Goal: Task Accomplishment & Management: Manage account settings

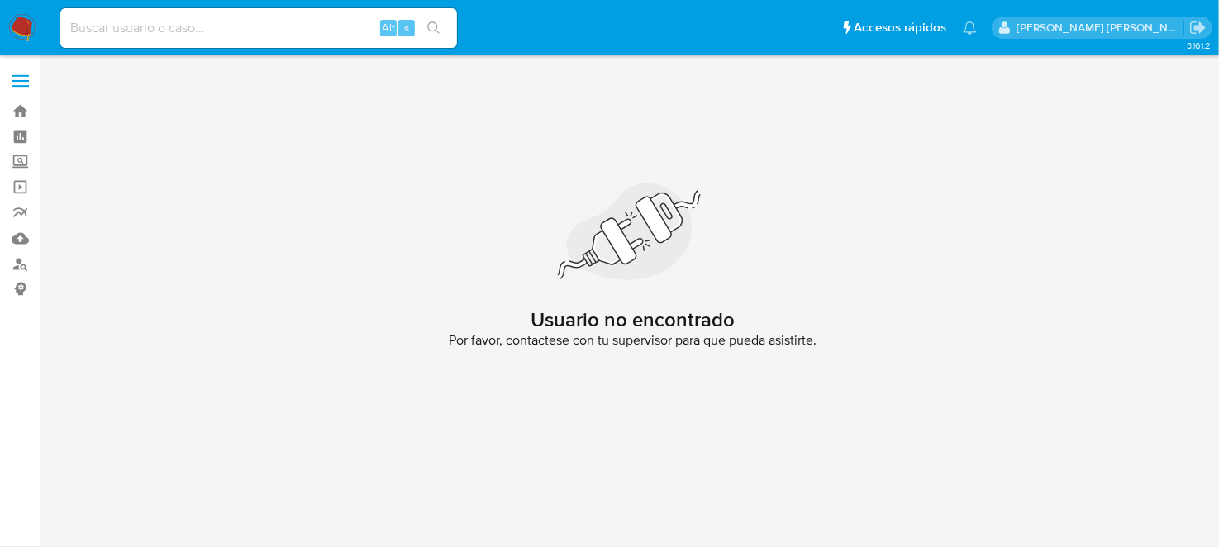
click at [8, 17] on img at bounding box center [22, 28] width 28 height 28
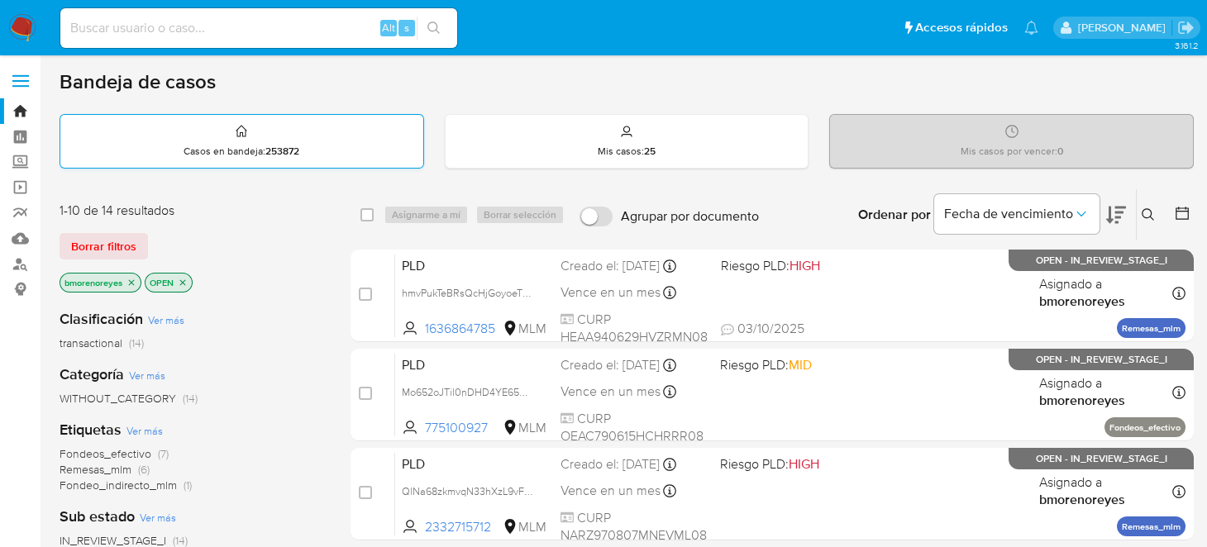
click at [295, 132] on div "Casos en bandeja : 253872" at bounding box center [241, 141] width 363 height 53
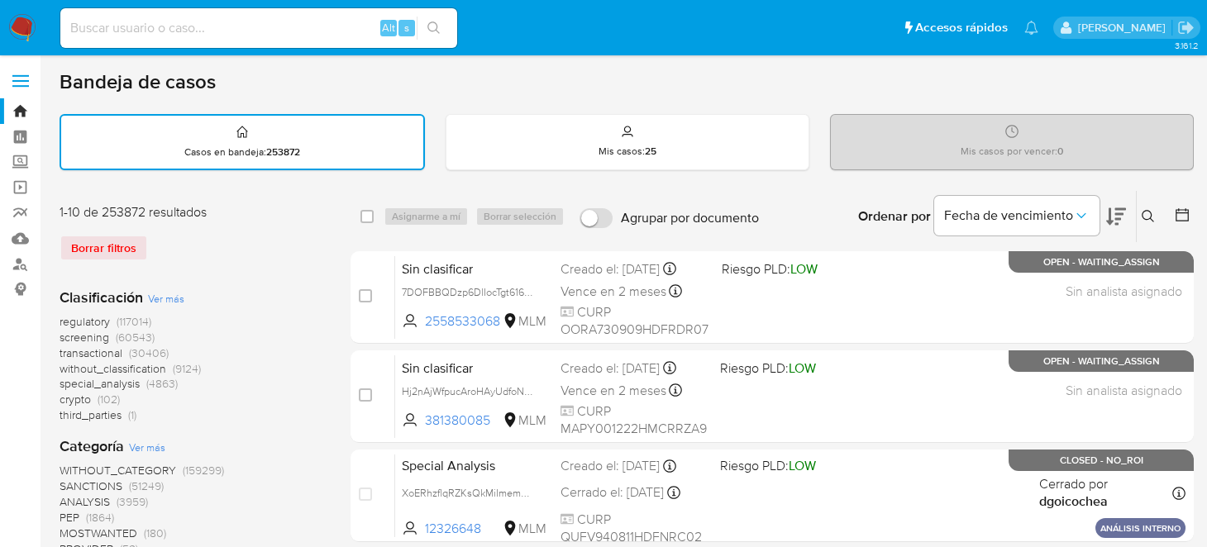
click at [1153, 213] on icon at bounding box center [1148, 216] width 13 height 13
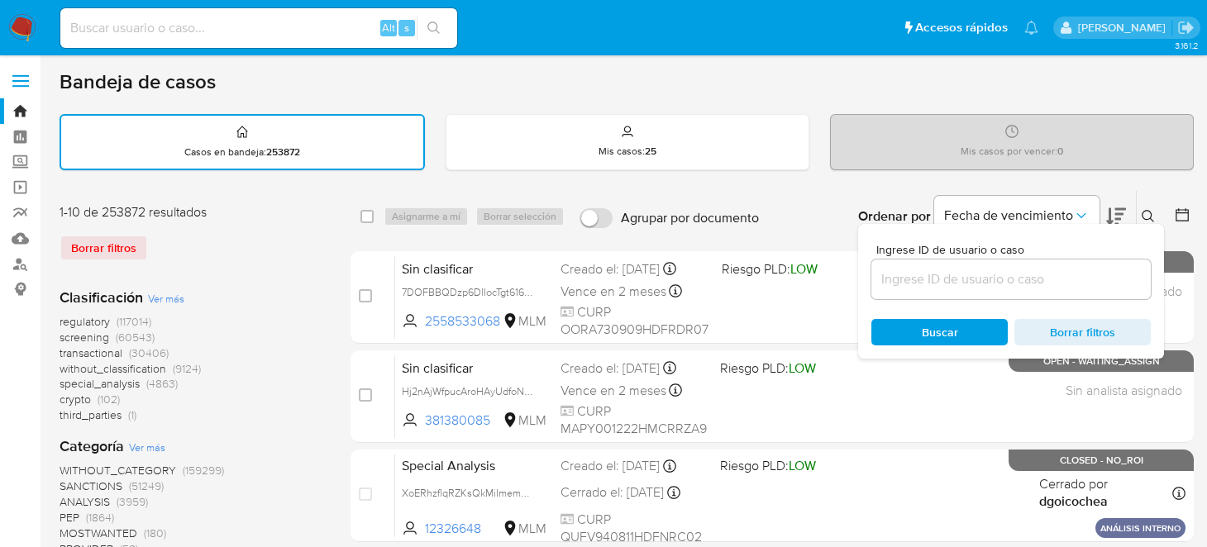
click at [922, 269] on input at bounding box center [1010, 279] width 279 height 21
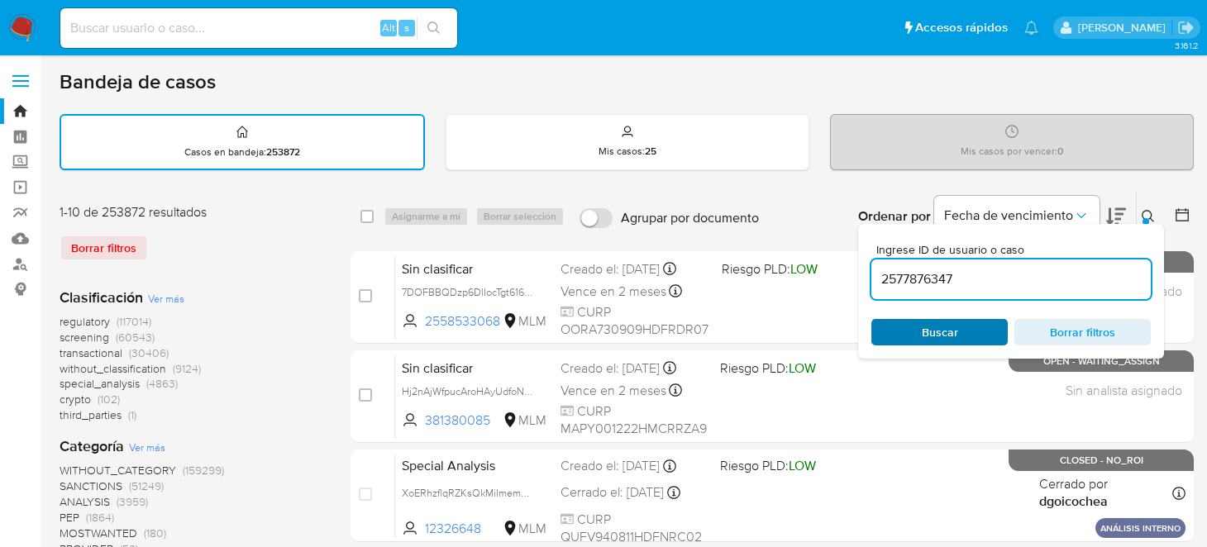
click at [914, 322] on span "Buscar" at bounding box center [939, 332] width 113 height 23
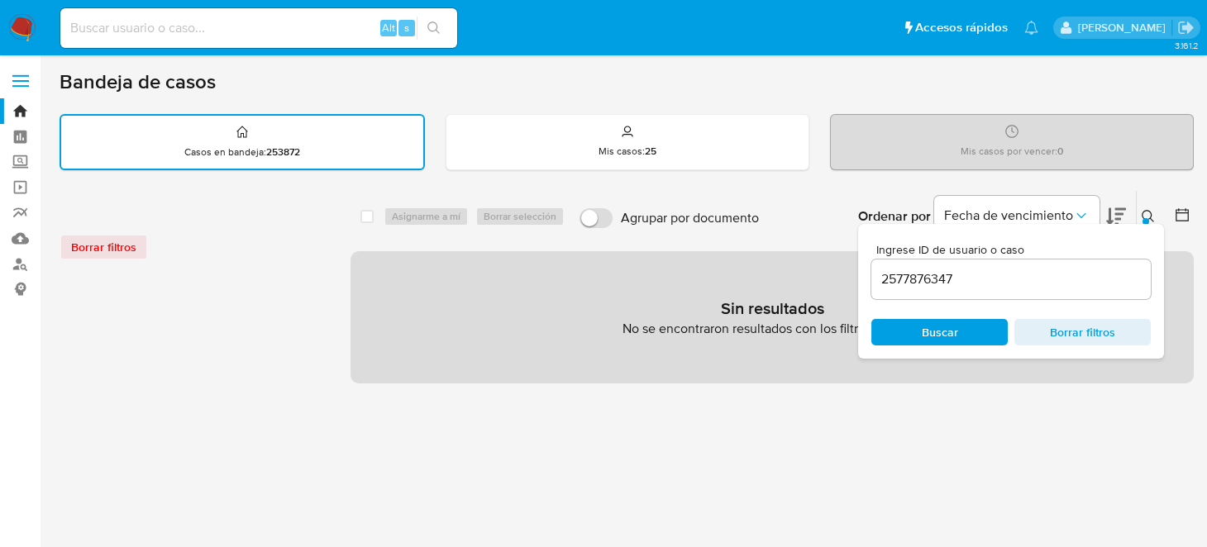
click at [976, 278] on input "2577876347" at bounding box center [1010, 279] width 279 height 21
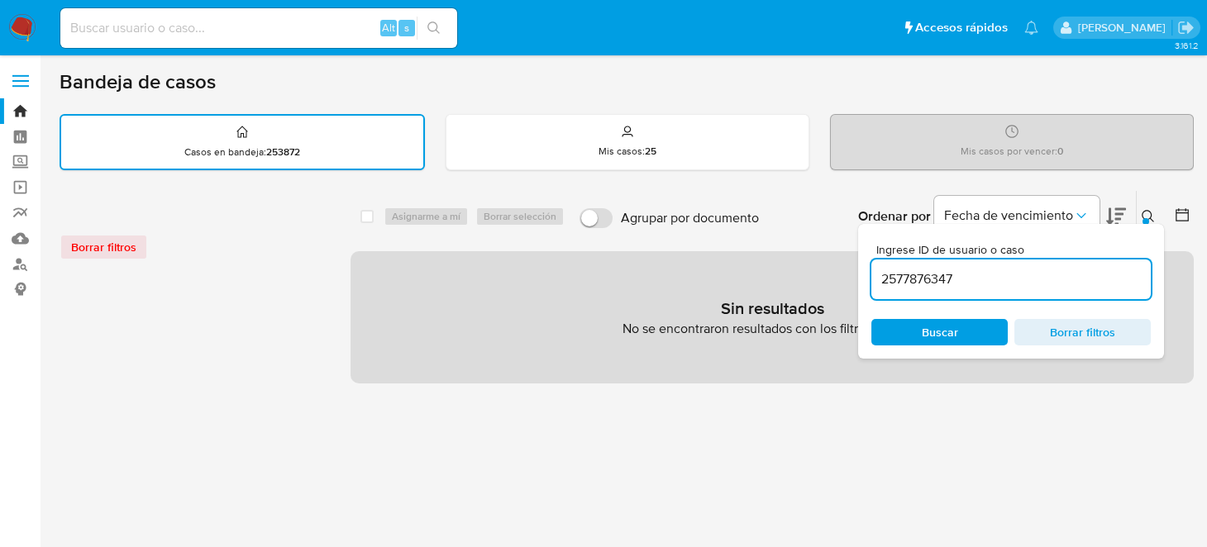
type input "2577876347"
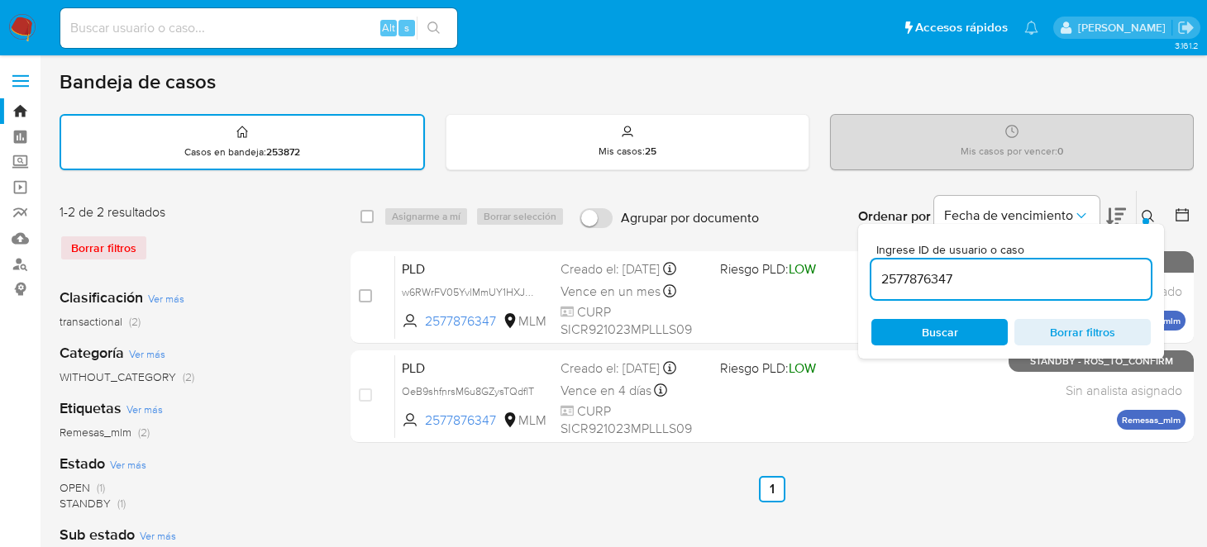
click at [1147, 214] on icon at bounding box center [1148, 216] width 13 height 13
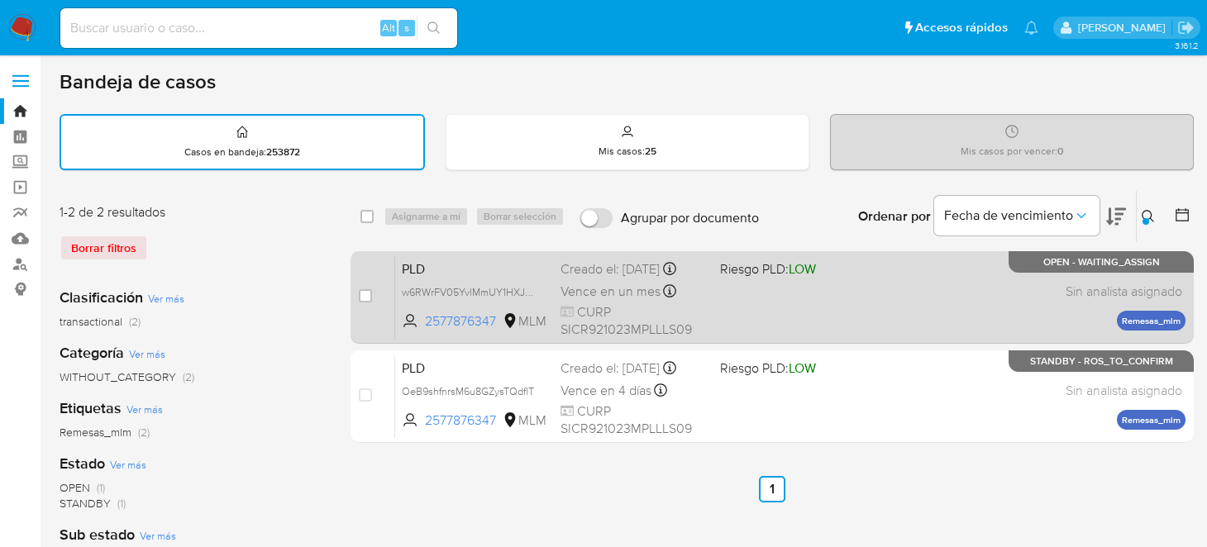
click at [366, 288] on div "case-item-checkbox" at bounding box center [365, 296] width 13 height 17
click at [365, 297] on input "checkbox" at bounding box center [365, 295] width 13 height 13
checkbox input "true"
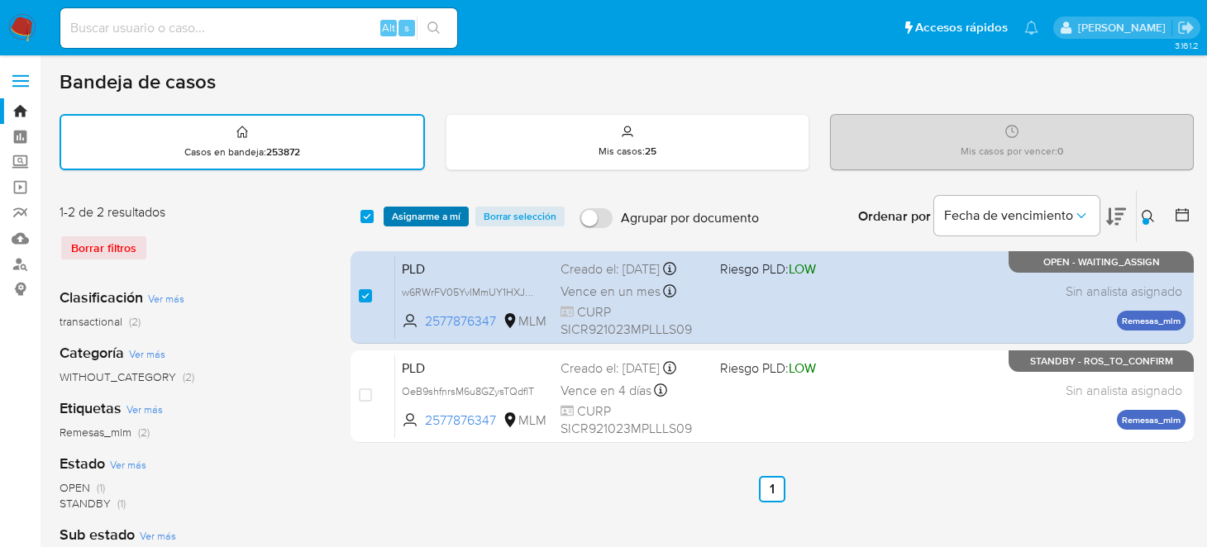
click at [406, 215] on span "Asignarme a mí" at bounding box center [426, 216] width 69 height 17
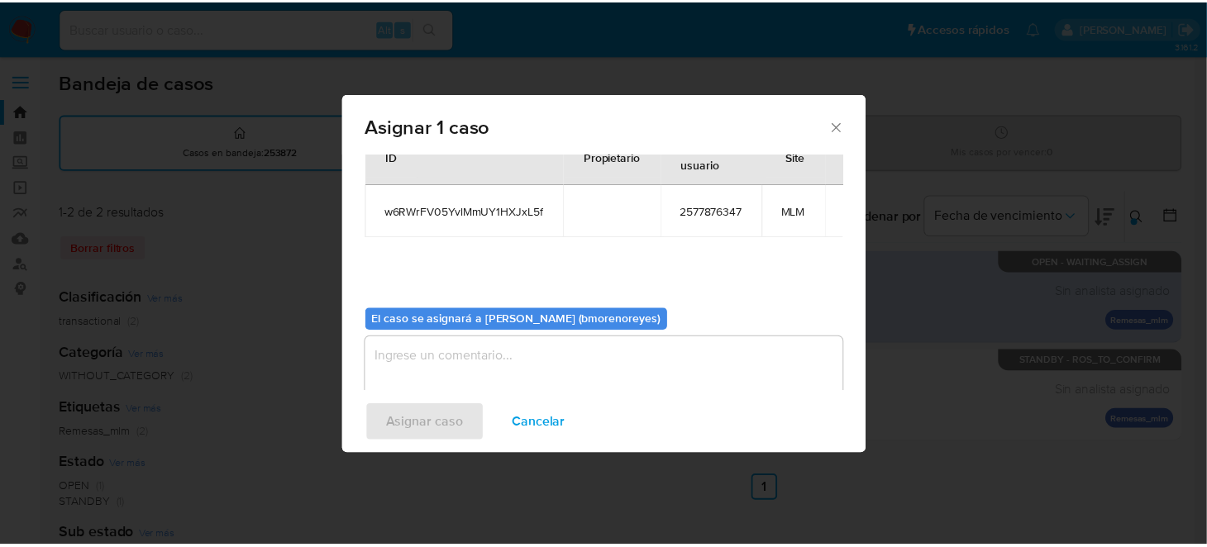
scroll to position [84, 0]
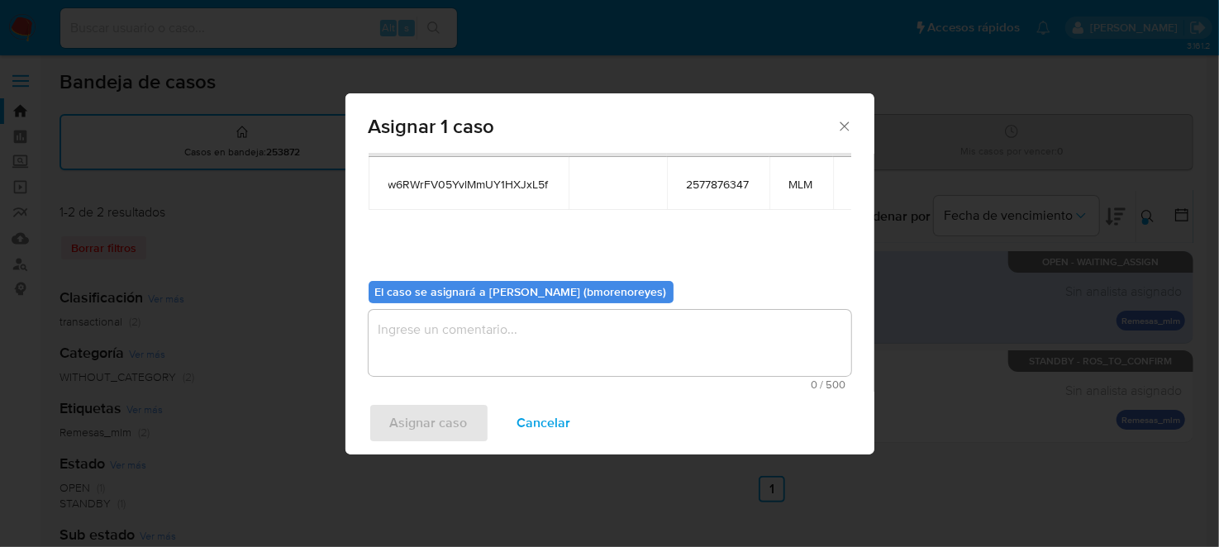
click at [478, 343] on textarea "assign-modal" at bounding box center [610, 343] width 483 height 66
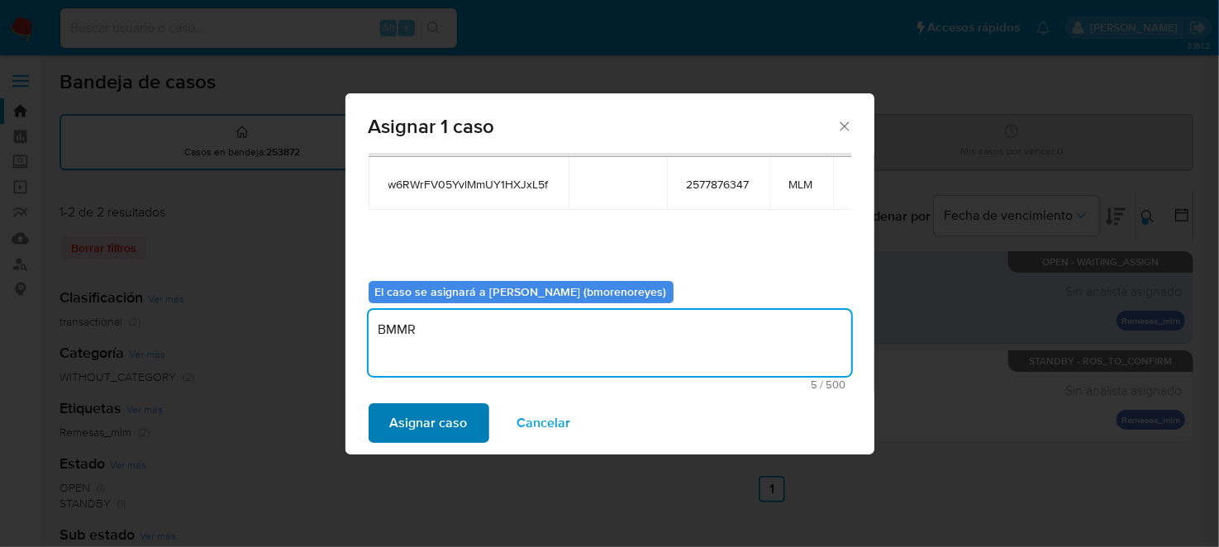
type textarea "BMMR"
click at [442, 419] on span "Asignar caso" at bounding box center [429, 423] width 78 height 36
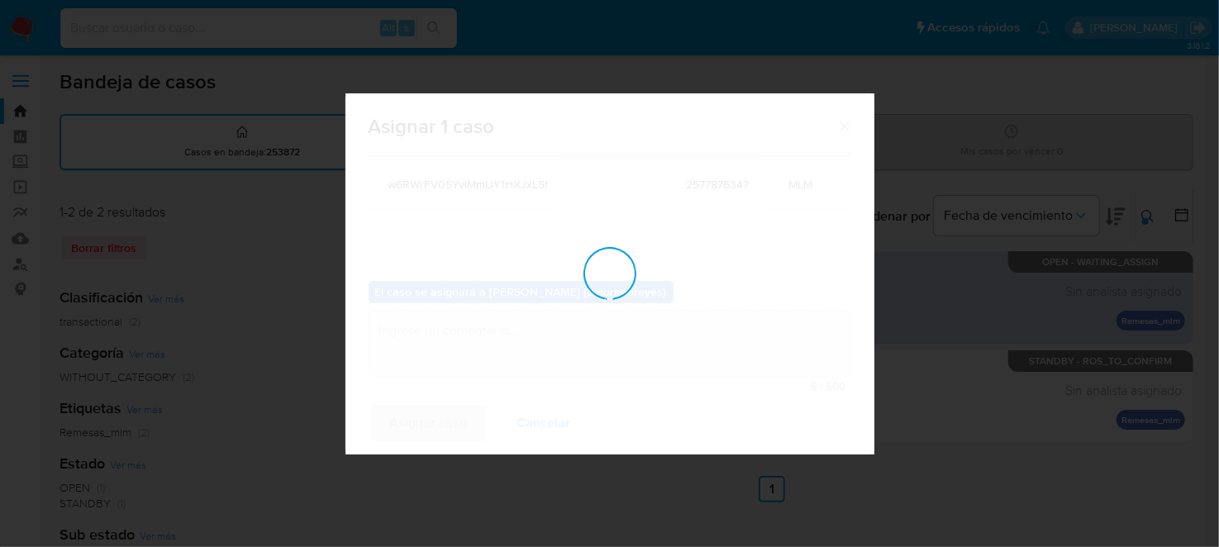
checkbox input "false"
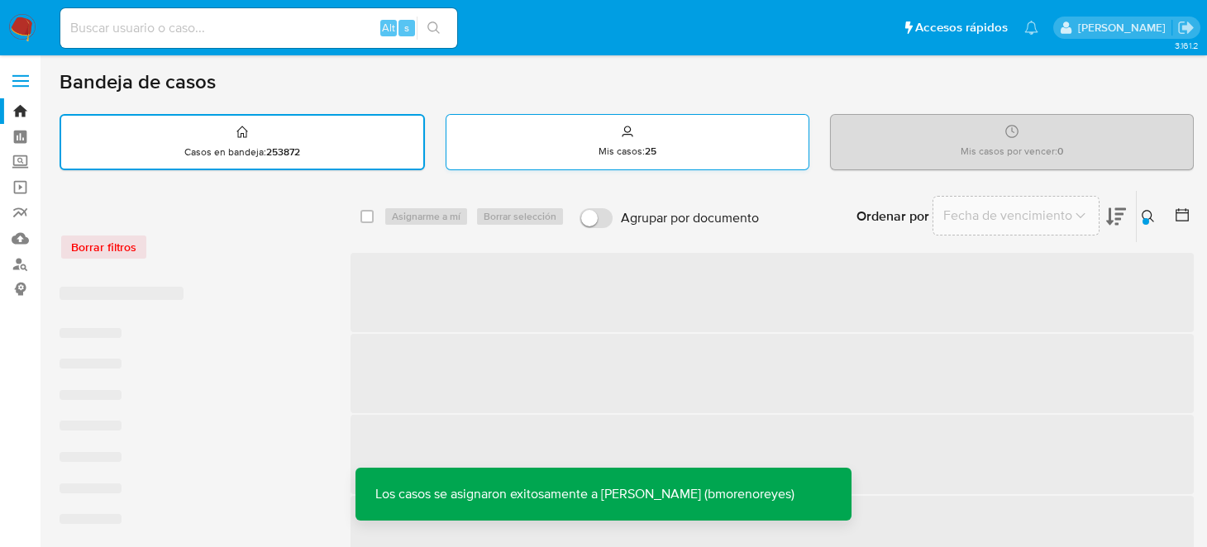
click at [580, 140] on div "Mis casos : 25" at bounding box center [627, 141] width 362 height 53
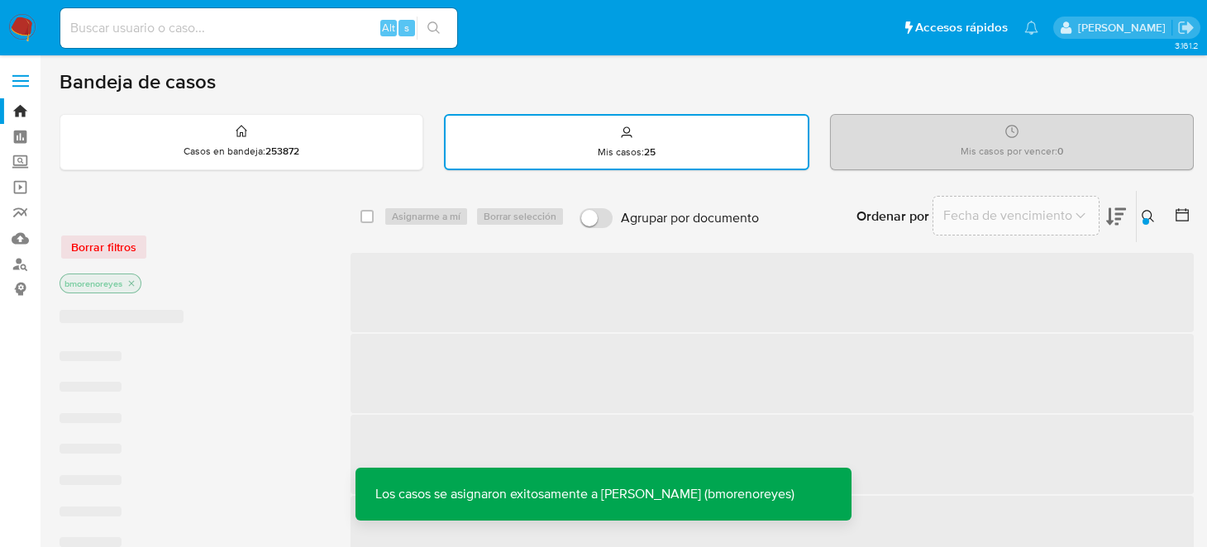
click at [1152, 217] on icon at bounding box center [1148, 216] width 13 height 13
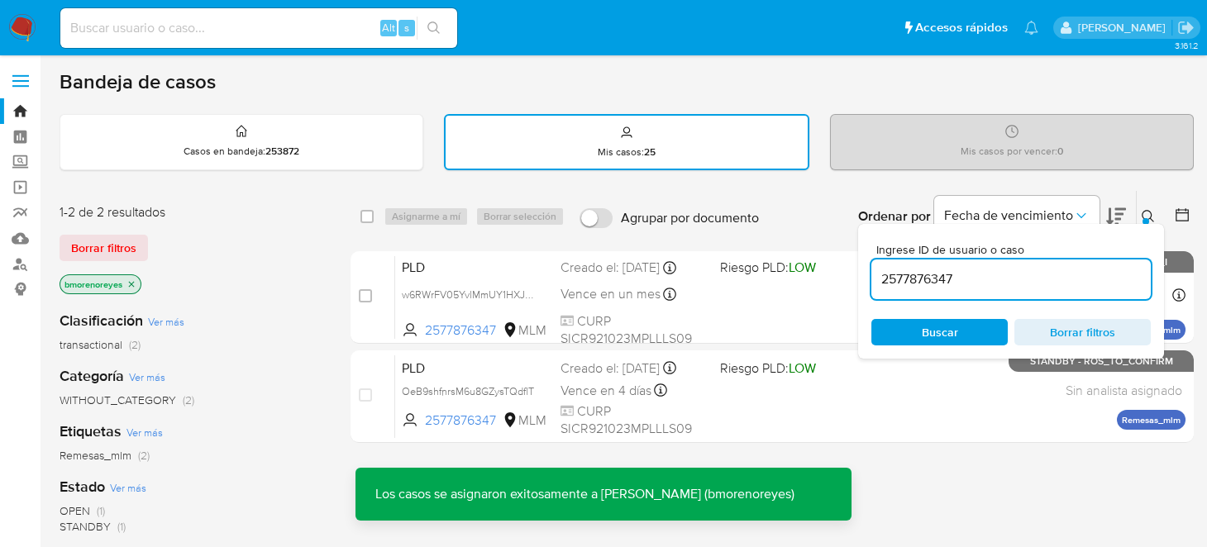
click at [966, 283] on input "2577876347" at bounding box center [1010, 279] width 279 height 21
click at [918, 328] on span "Buscar" at bounding box center [939, 332] width 113 height 23
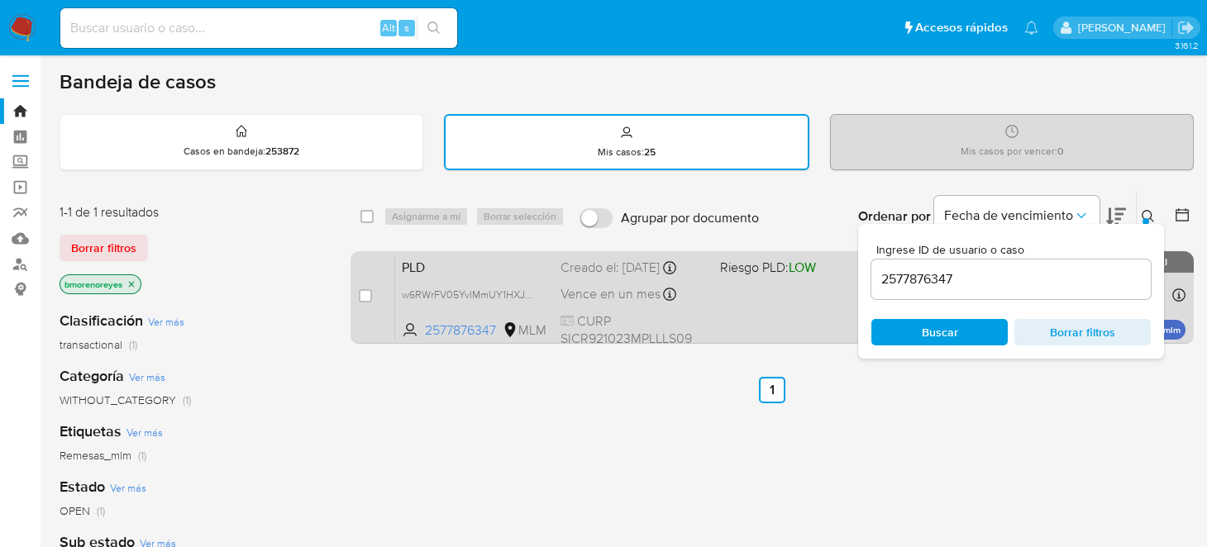
click at [478, 269] on span "PLD" at bounding box center [475, 265] width 146 height 21
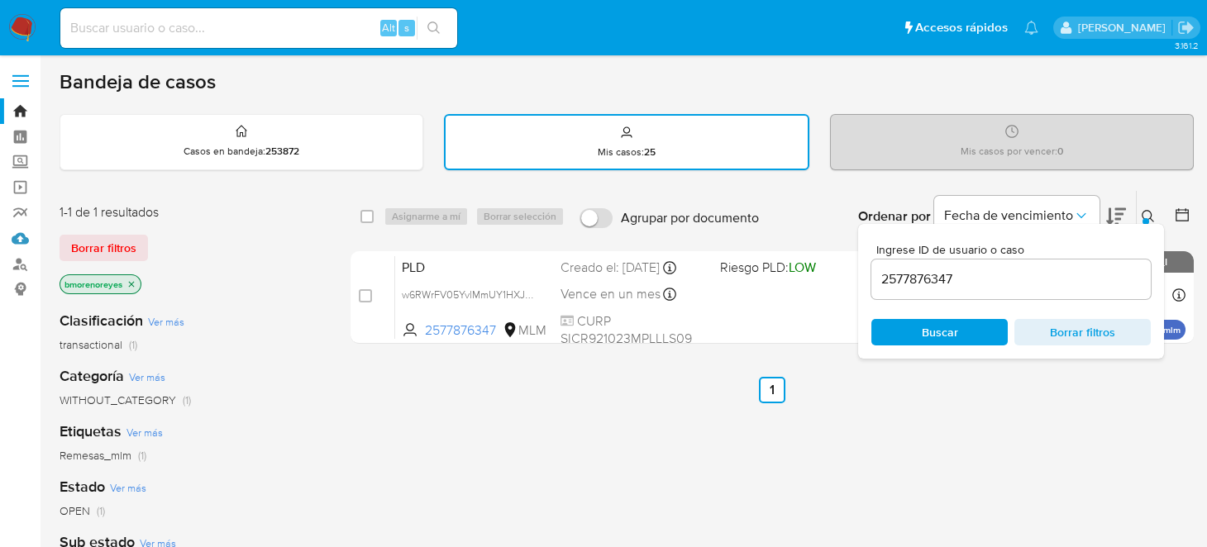
drag, startPoint x: 16, startPoint y: 242, endPoint x: 336, endPoint y: 255, distance: 321.1
click at [17, 241] on link "Mulan" at bounding box center [98, 239] width 197 height 26
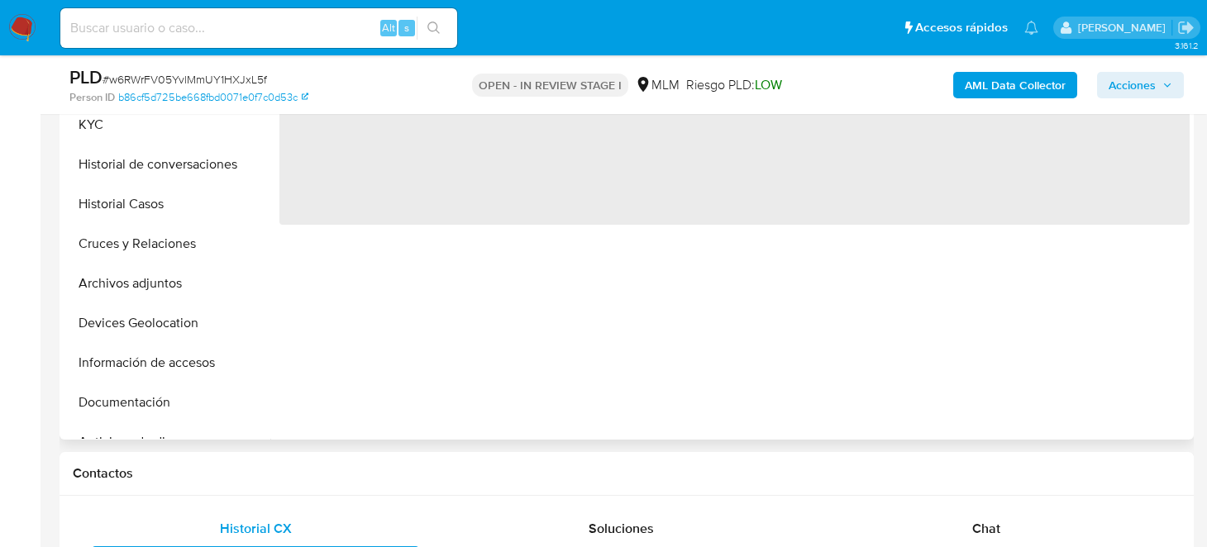
select select "10"
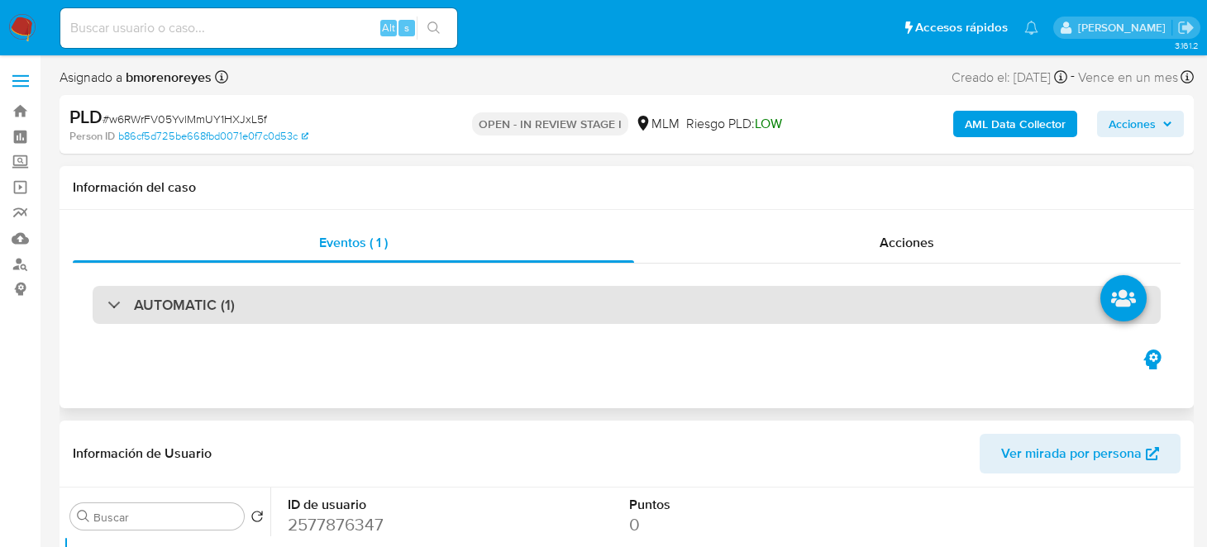
click at [195, 314] on h3 "AUTOMATIC (1)" at bounding box center [184, 305] width 101 height 18
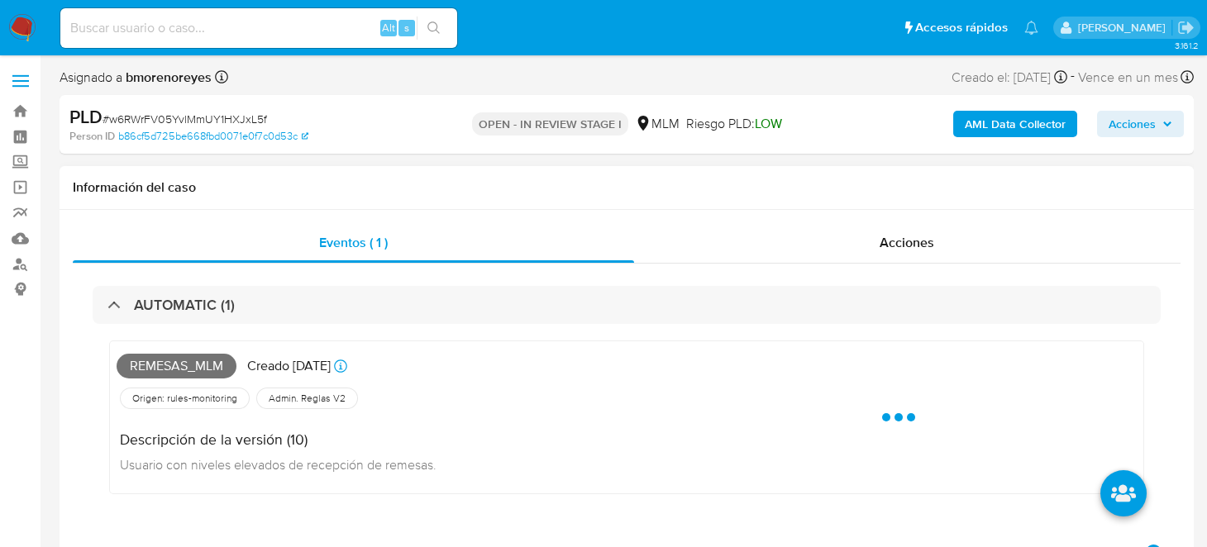
click at [590, 396] on div "Origen: rules-monitoring Referencia al id de la tabla rule-result en rules-moni…" at bounding box center [389, 398] width 544 height 28
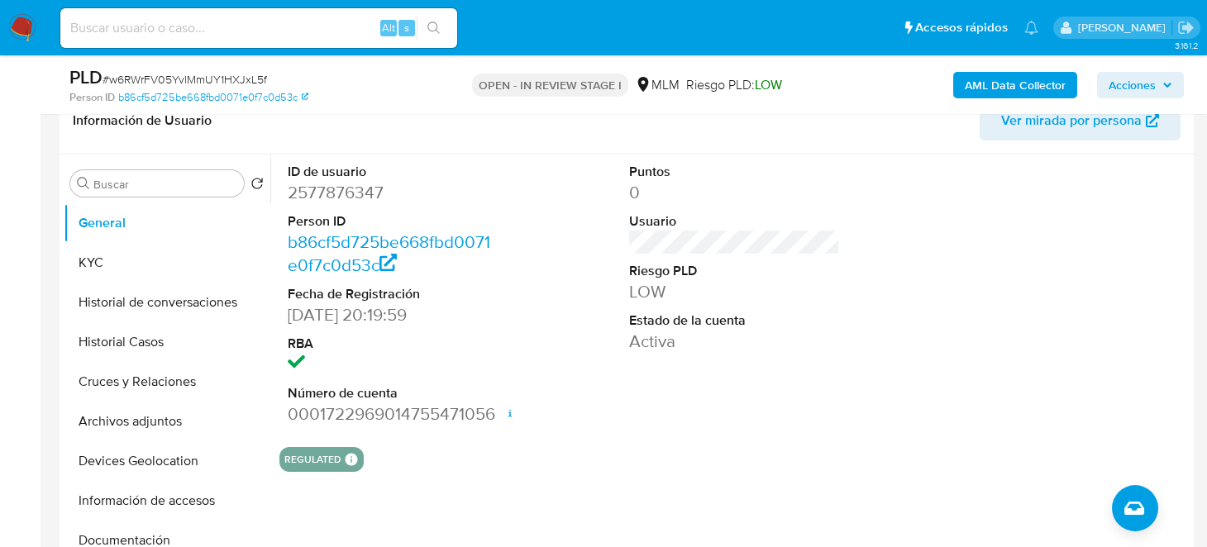
scroll to position [495, 0]
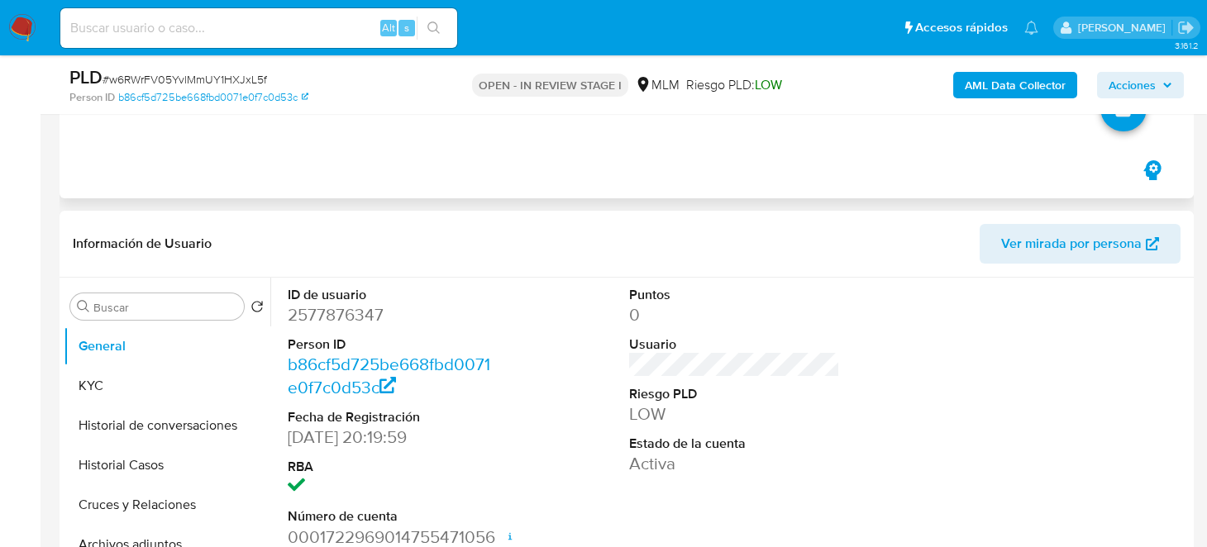
scroll to position [744, 0]
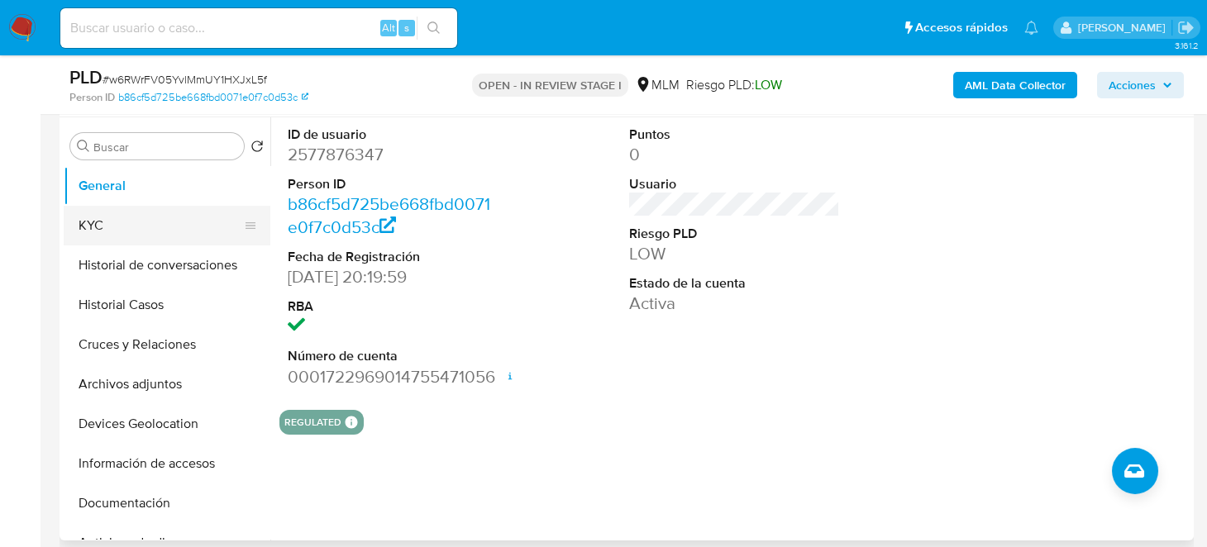
click at [102, 208] on button "KYC" at bounding box center [160, 226] width 193 height 40
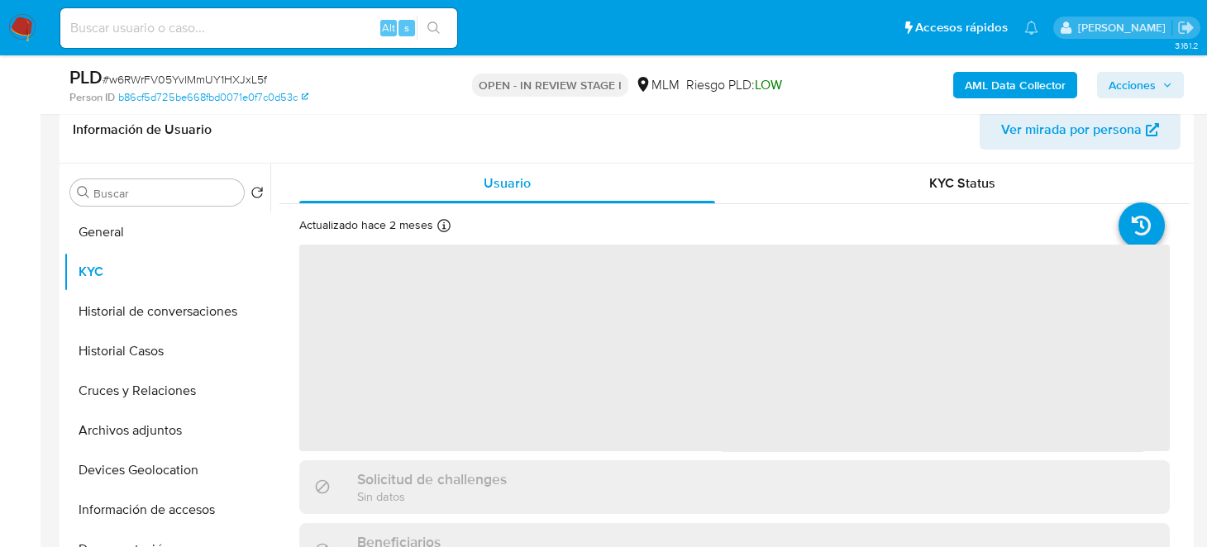
scroll to position [661, 0]
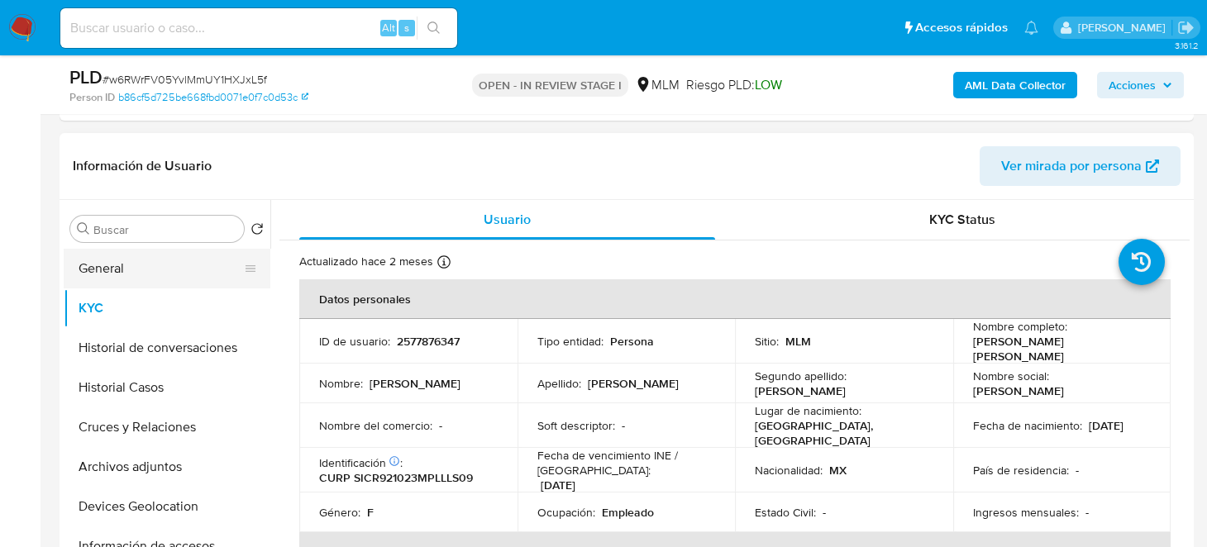
click at [107, 272] on button "General" at bounding box center [160, 269] width 193 height 40
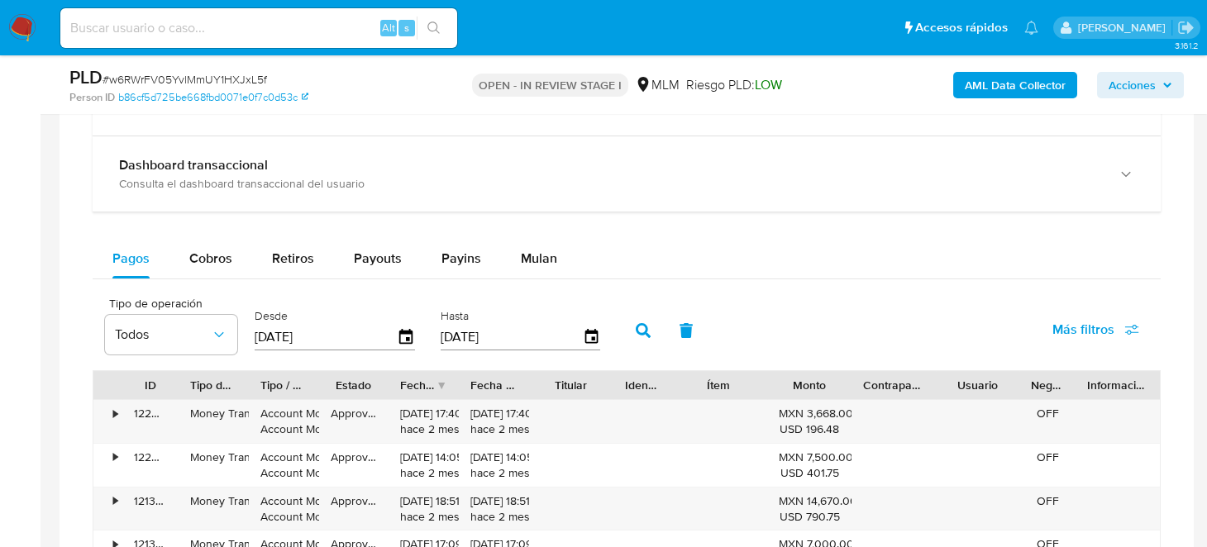
scroll to position [1571, 0]
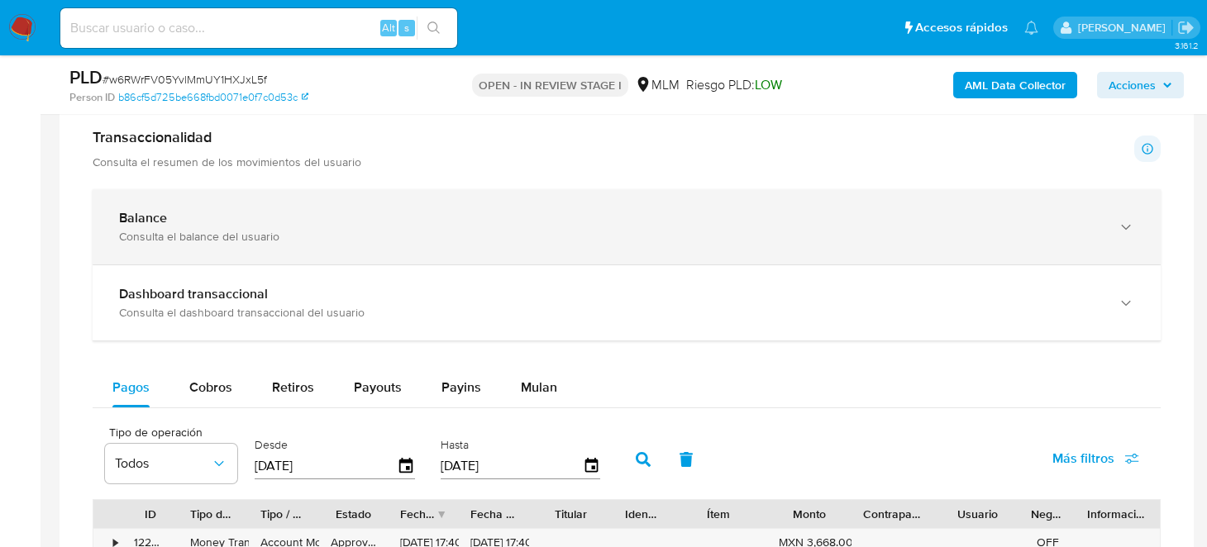
click at [200, 206] on div "Balance Consulta el balance del usuario" at bounding box center [627, 226] width 1068 height 75
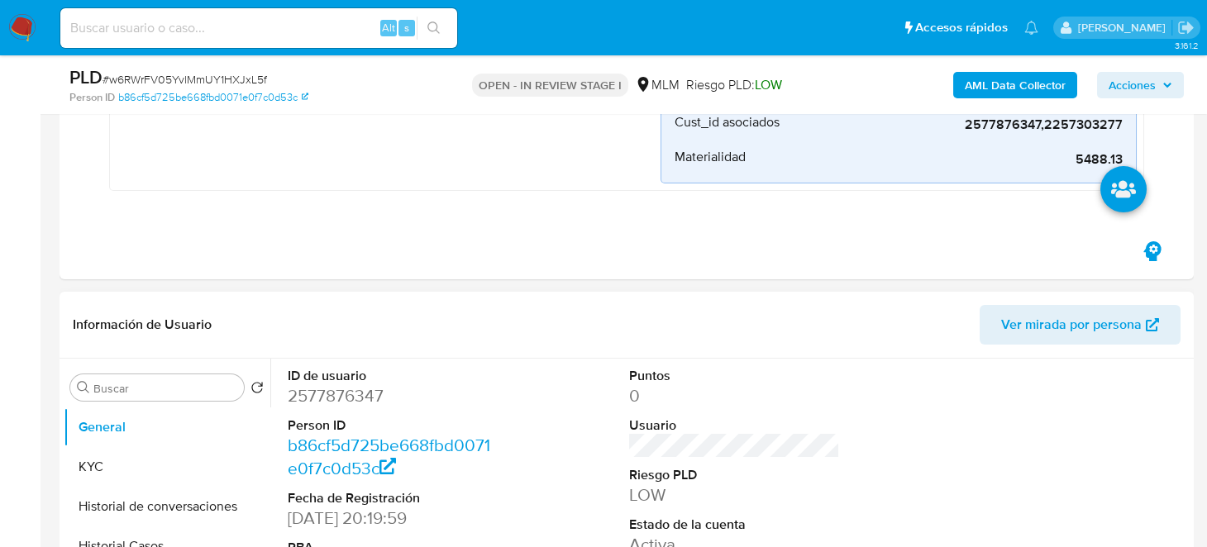
scroll to position [661, 0]
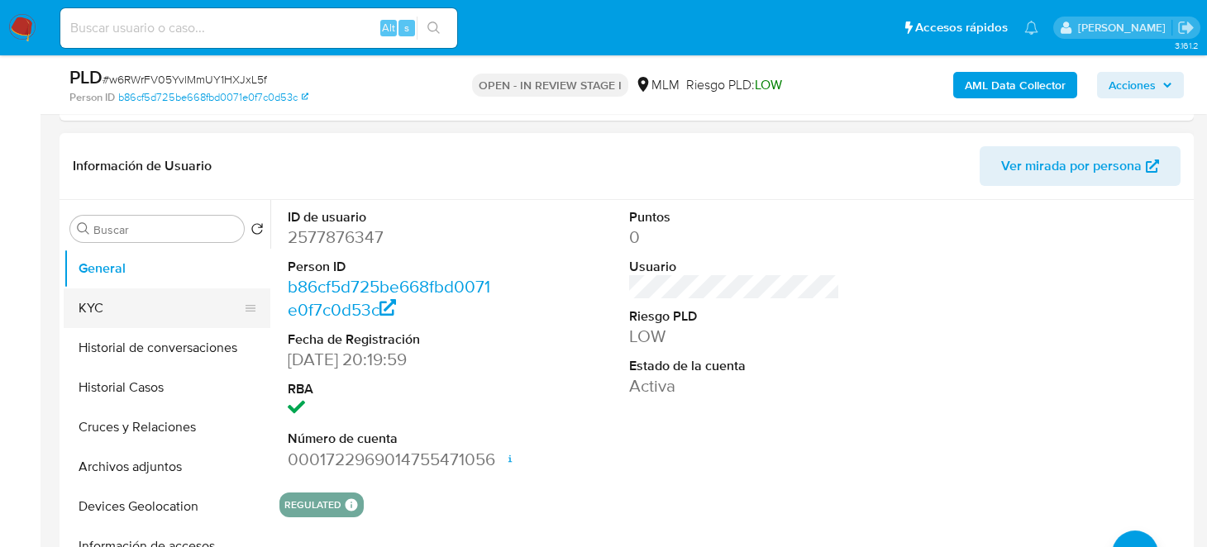
click at [122, 308] on button "KYC" at bounding box center [160, 309] width 193 height 40
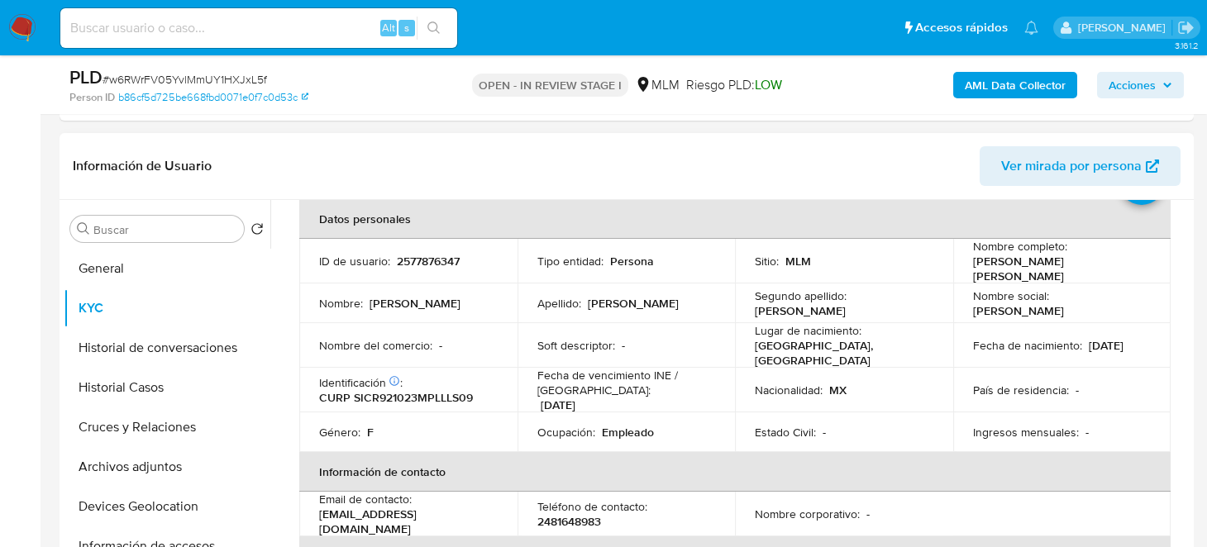
scroll to position [0, 0]
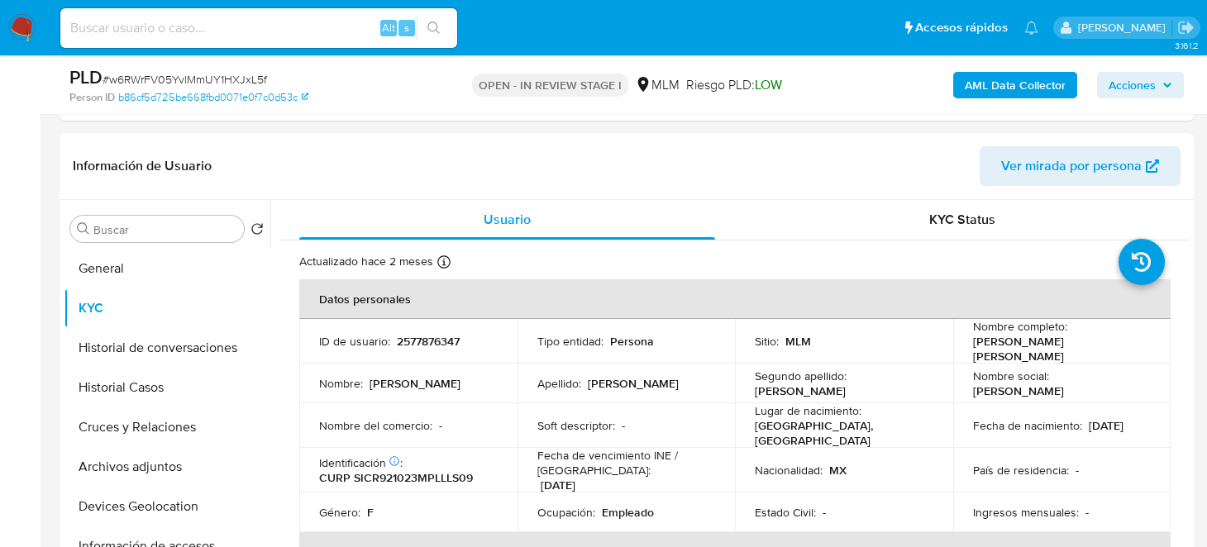
drag, startPoint x: 966, startPoint y: 350, endPoint x: 1148, endPoint y: 346, distance: 181.9
click at [1148, 346] on td "Nombre completo : Maria del Rosario Silva Calderon" at bounding box center [1062, 341] width 218 height 45
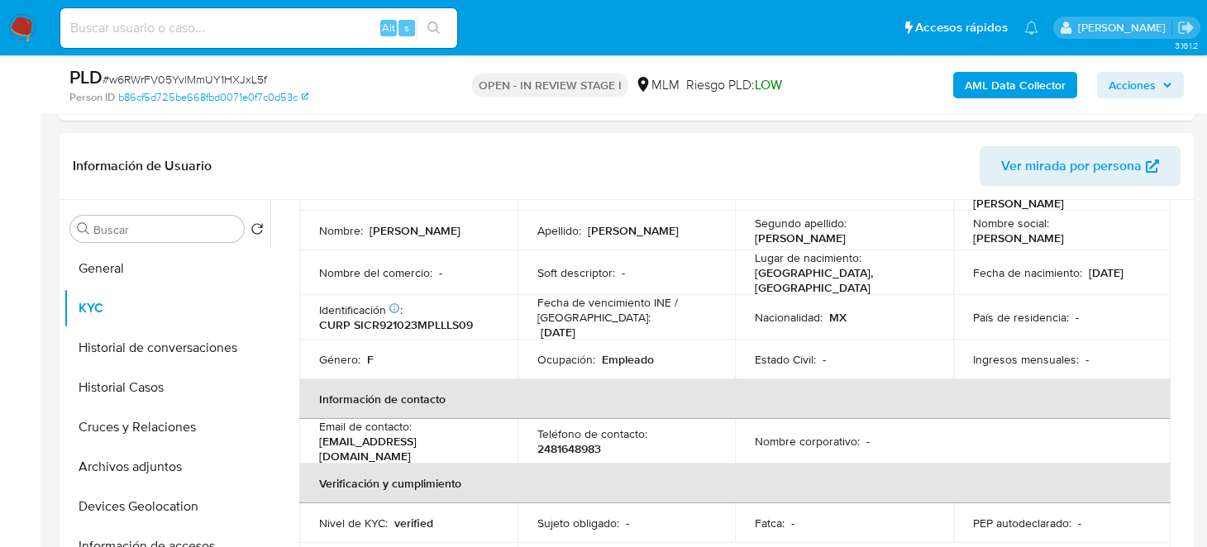
scroll to position [248, 0]
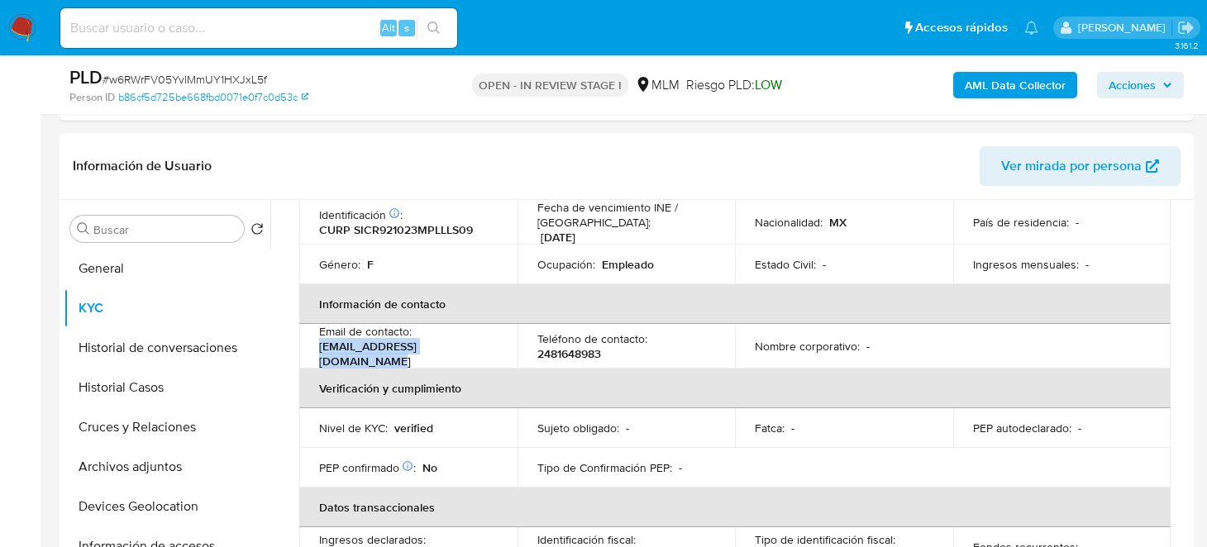
drag, startPoint x: 492, startPoint y: 341, endPoint x: 308, endPoint y: 348, distance: 184.5
click at [308, 348] on td "Email de contacto : mariasilvacaderon@gmail.com" at bounding box center [408, 346] width 218 height 45
click at [558, 346] on p "2481648983" at bounding box center [569, 353] width 64 height 15
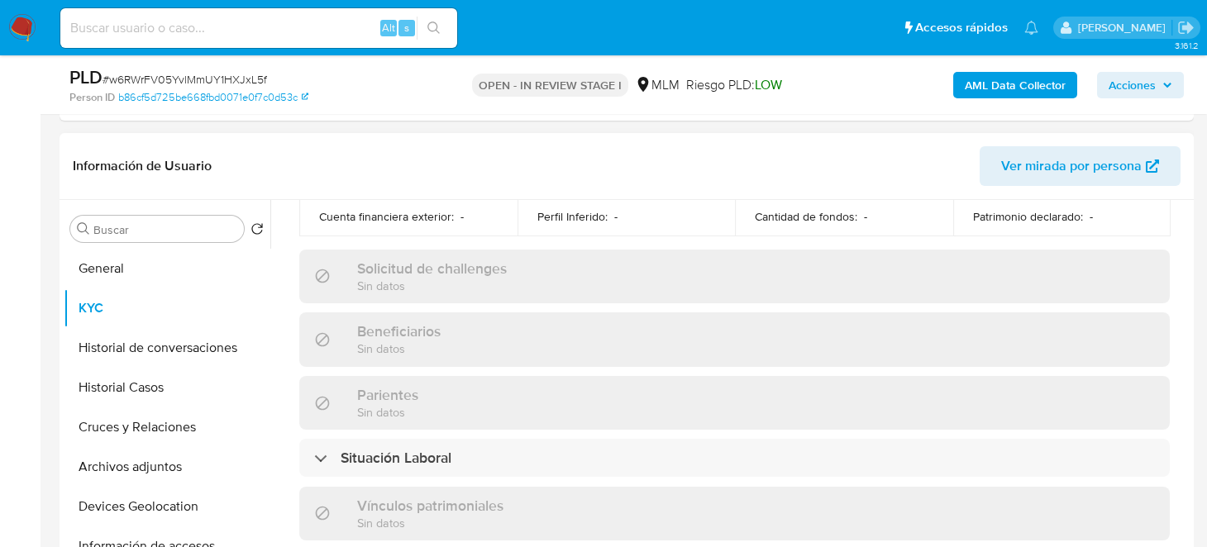
scroll to position [826, 0]
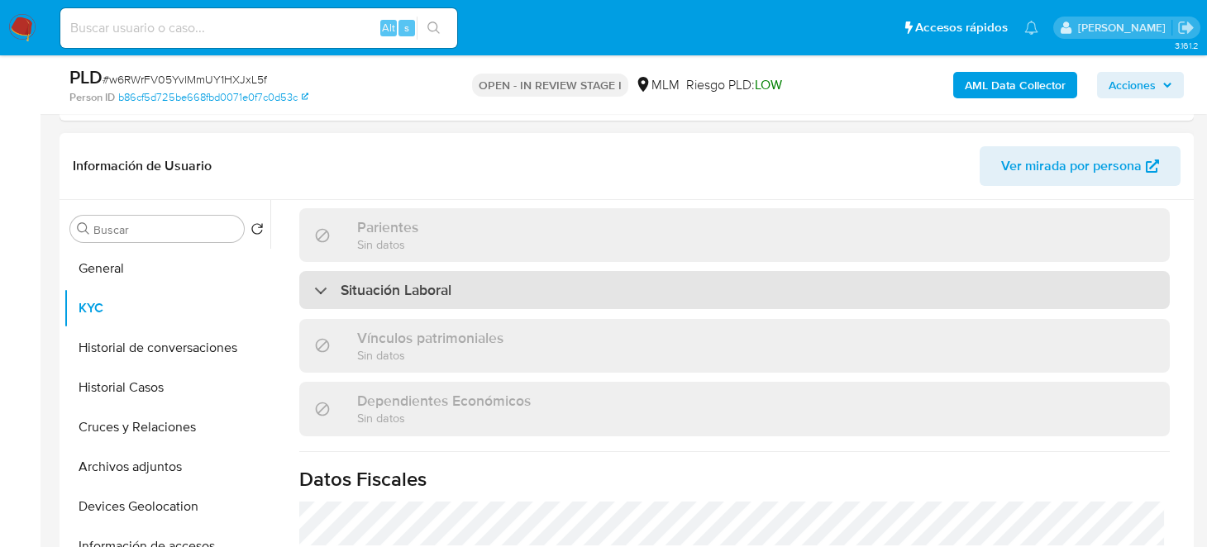
click at [462, 271] on div "Situación Laboral" at bounding box center [734, 290] width 871 height 38
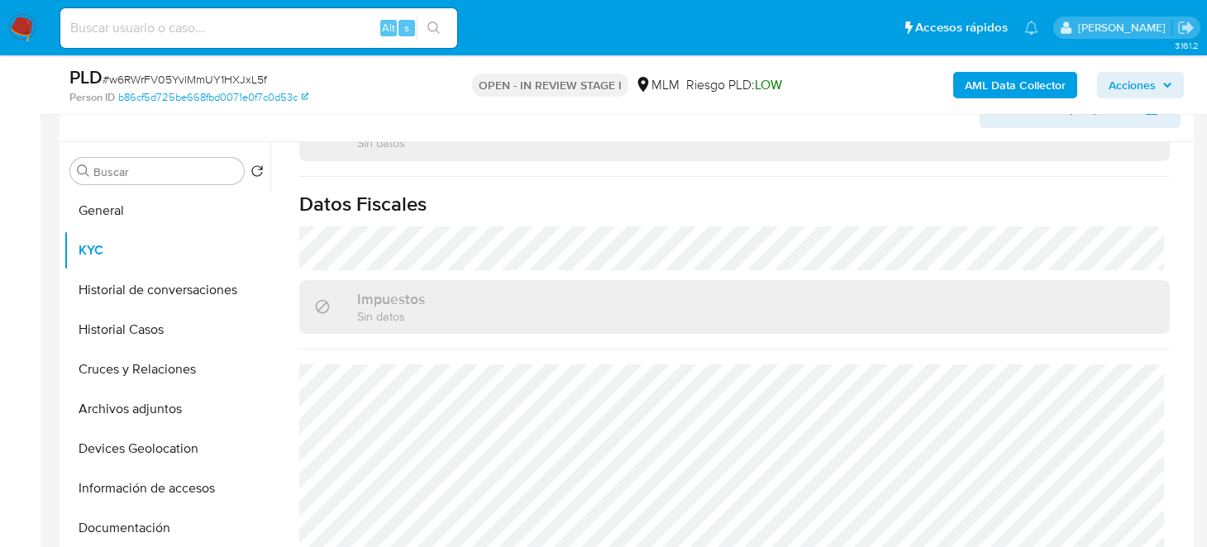
scroll to position [744, 0]
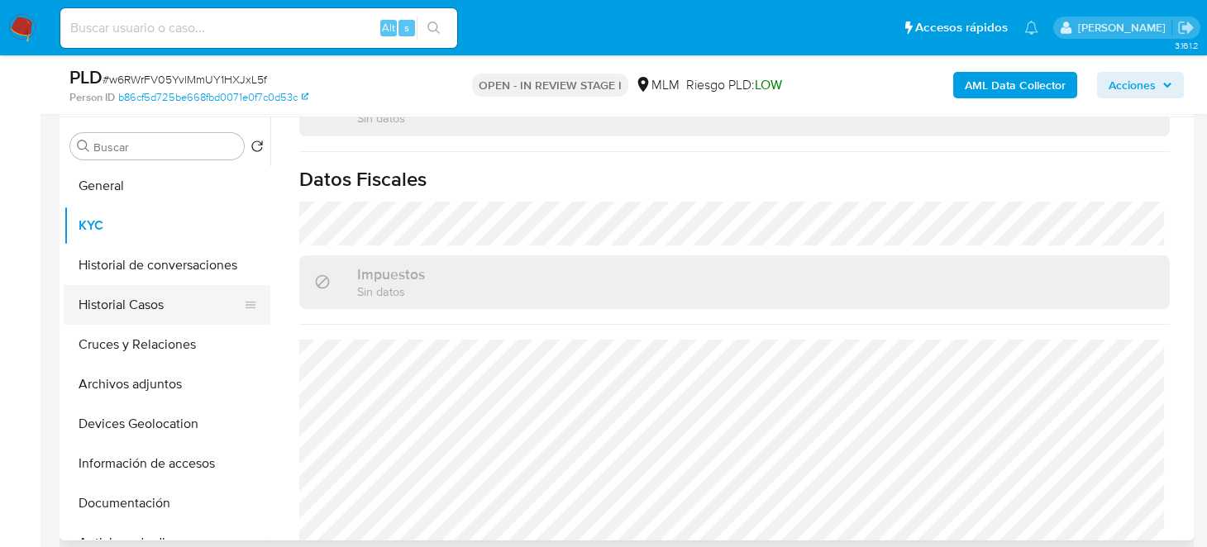
click at [131, 273] on button "Historial de conversaciones" at bounding box center [167, 266] width 207 height 40
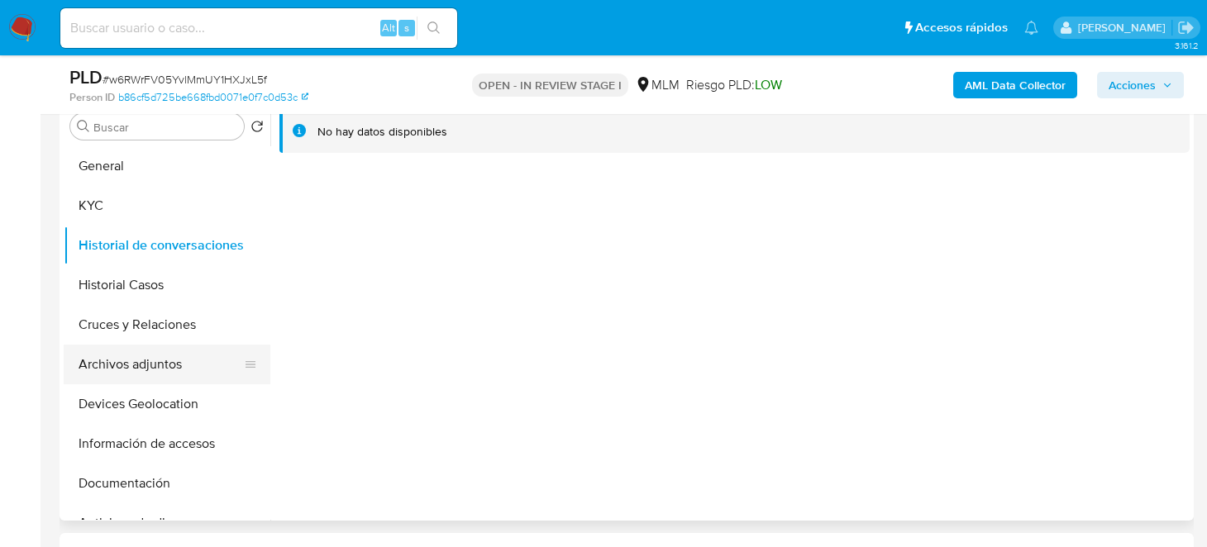
click at [160, 375] on button "Archivos adjuntos" at bounding box center [160, 365] width 193 height 40
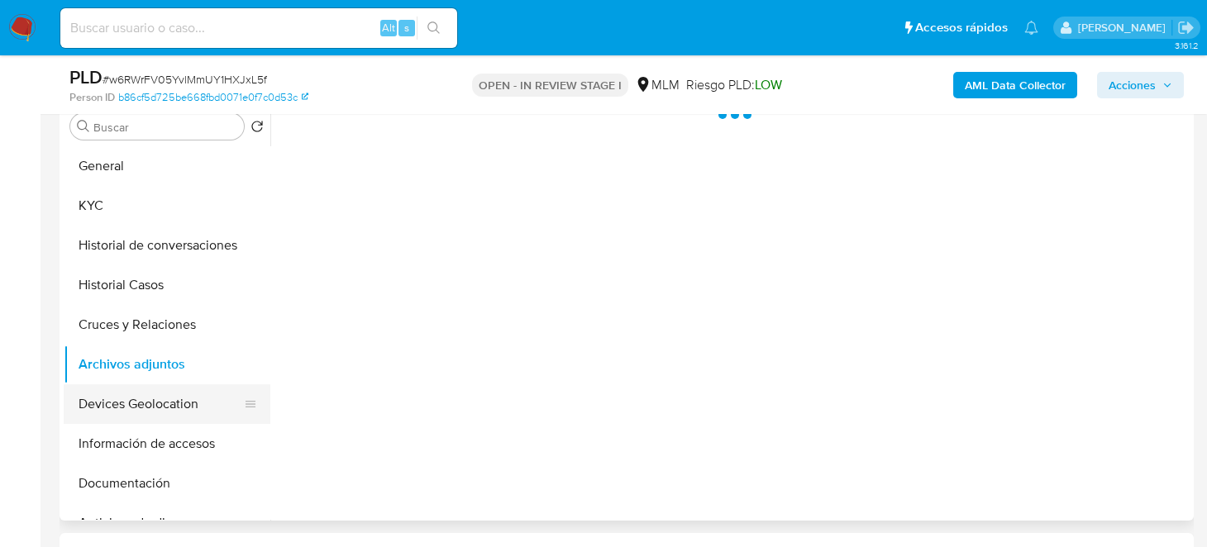
click at [184, 397] on button "Devices Geolocation" at bounding box center [160, 404] width 193 height 40
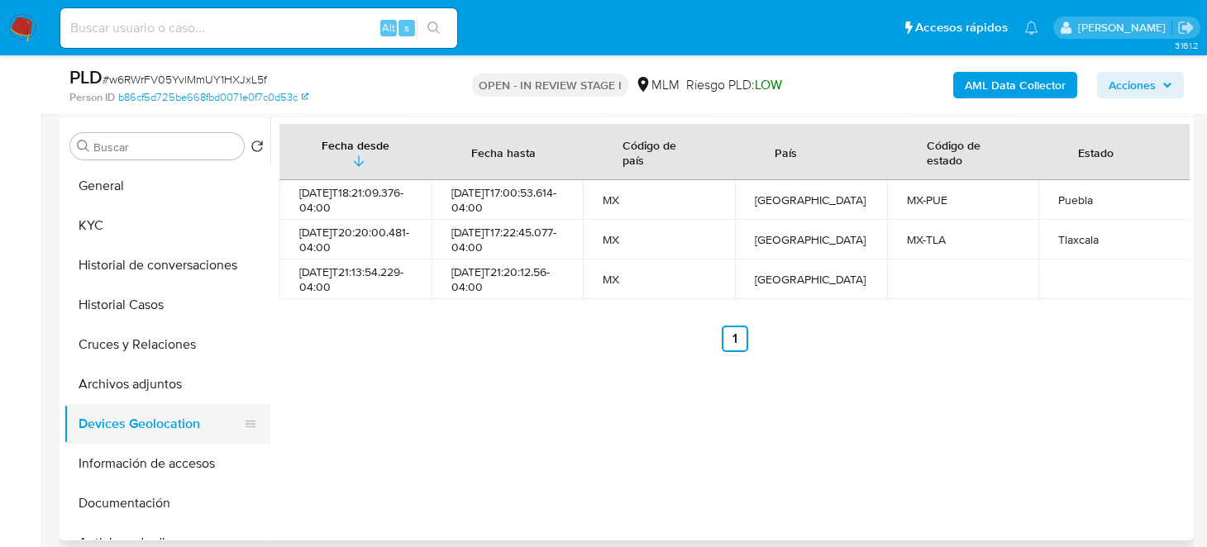
scroll to position [165, 0]
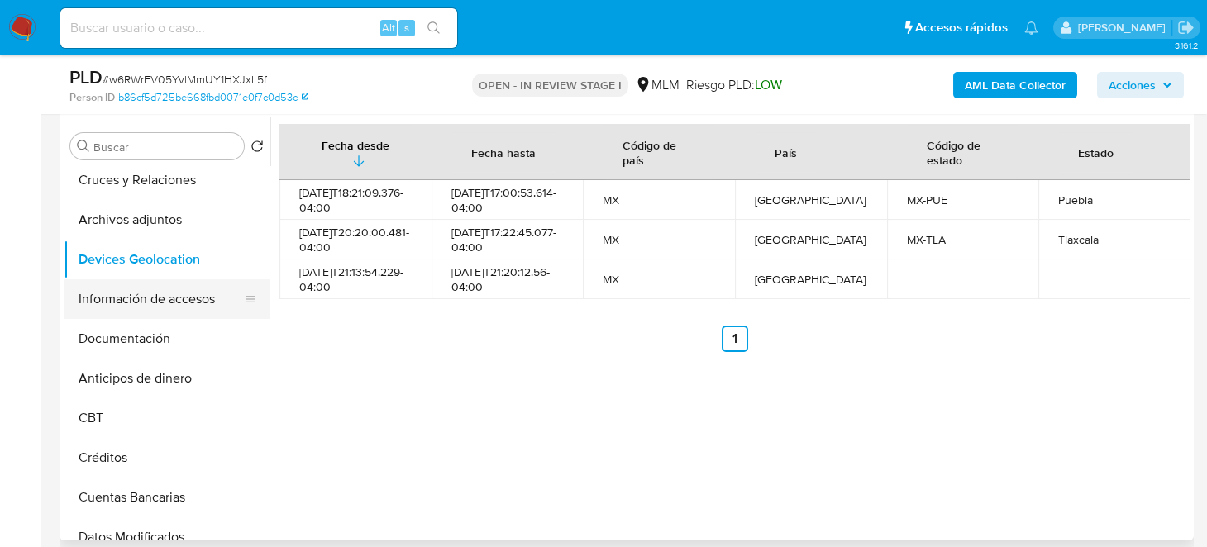
click at [166, 303] on button "Información de accesos" at bounding box center [160, 299] width 193 height 40
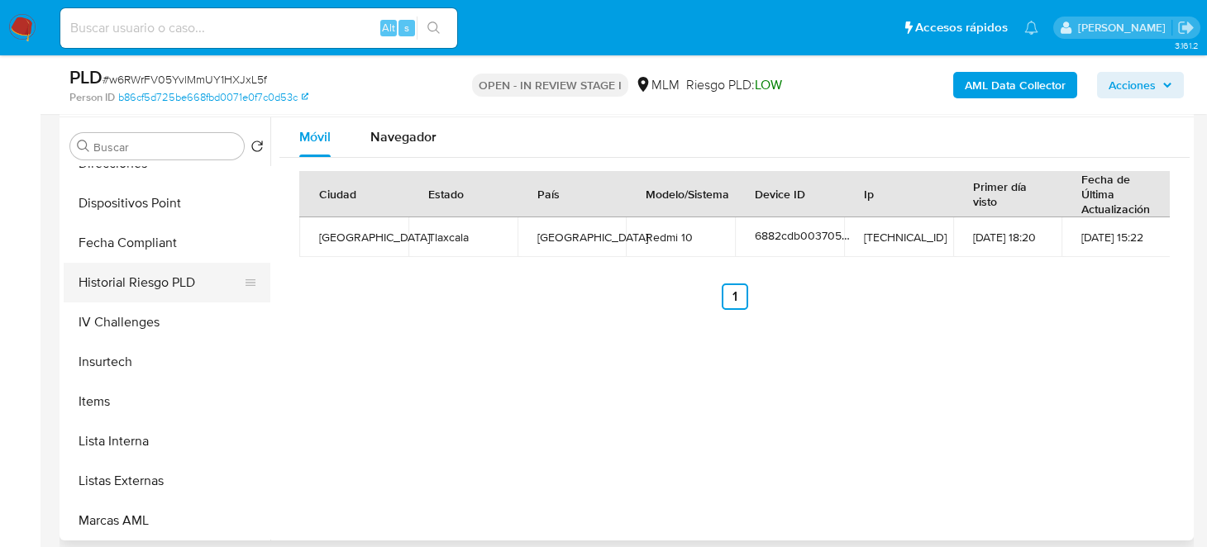
scroll to position [661, 0]
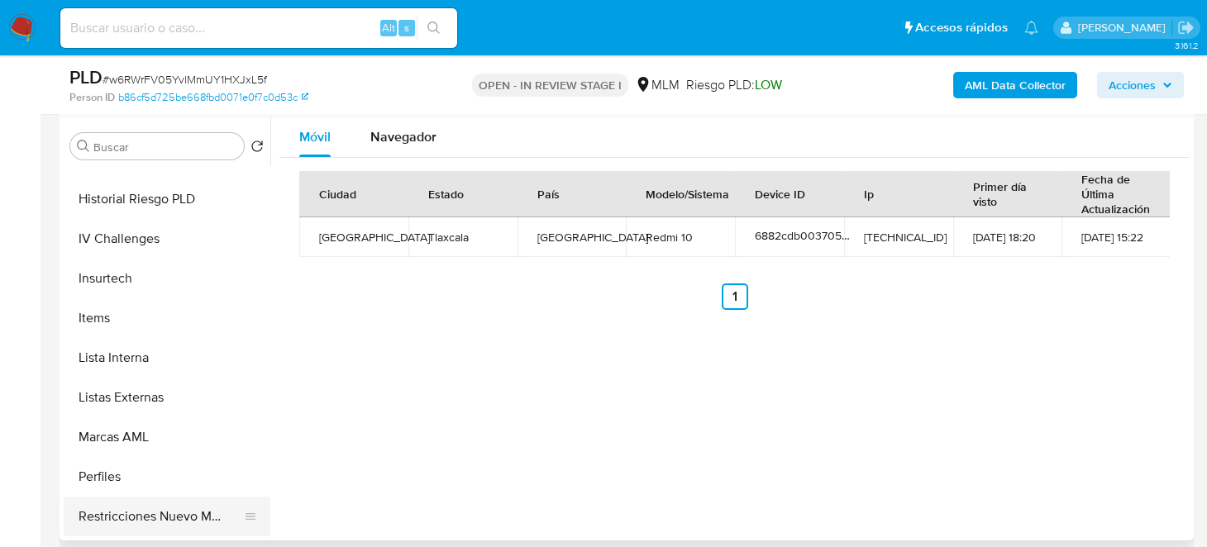
click at [179, 521] on button "Restricciones Nuevo Mundo" at bounding box center [160, 517] width 193 height 40
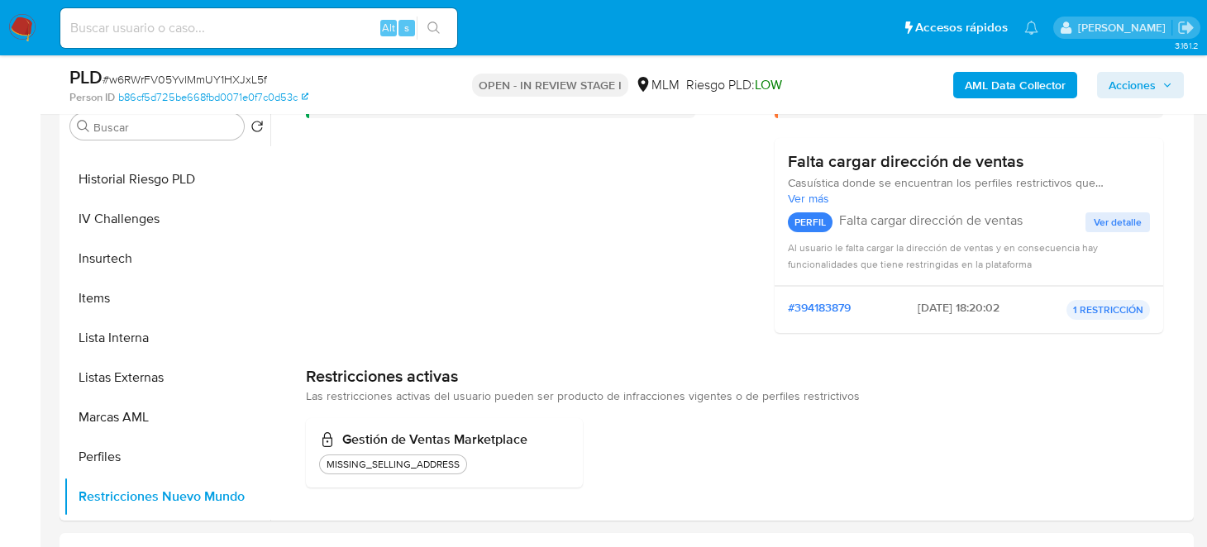
scroll to position [130, 0]
click at [136, 378] on button "Listas Externas" at bounding box center [160, 378] width 193 height 40
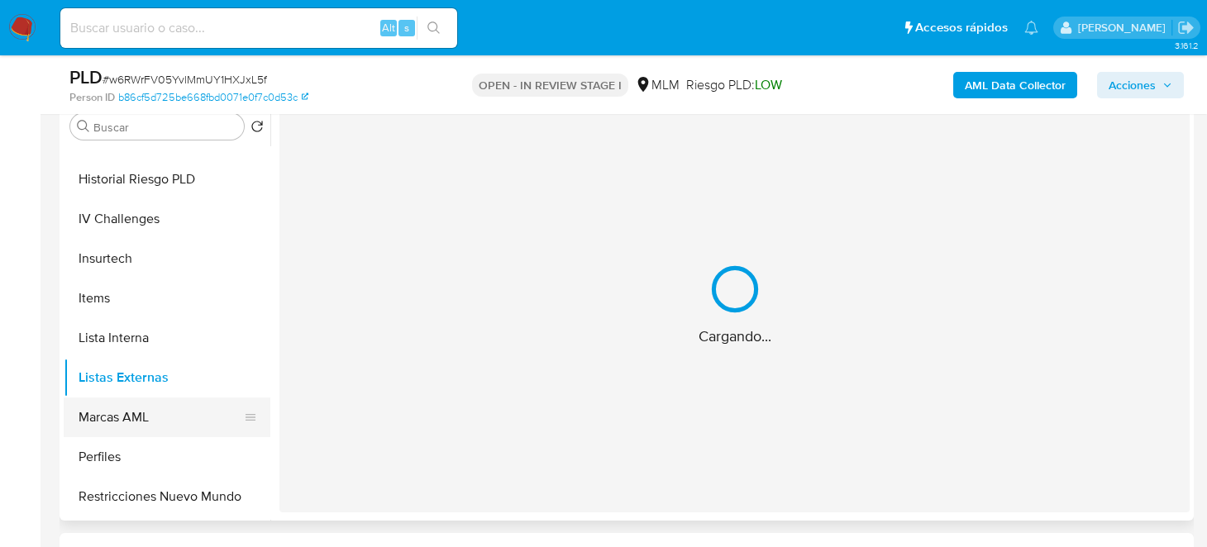
scroll to position [0, 0]
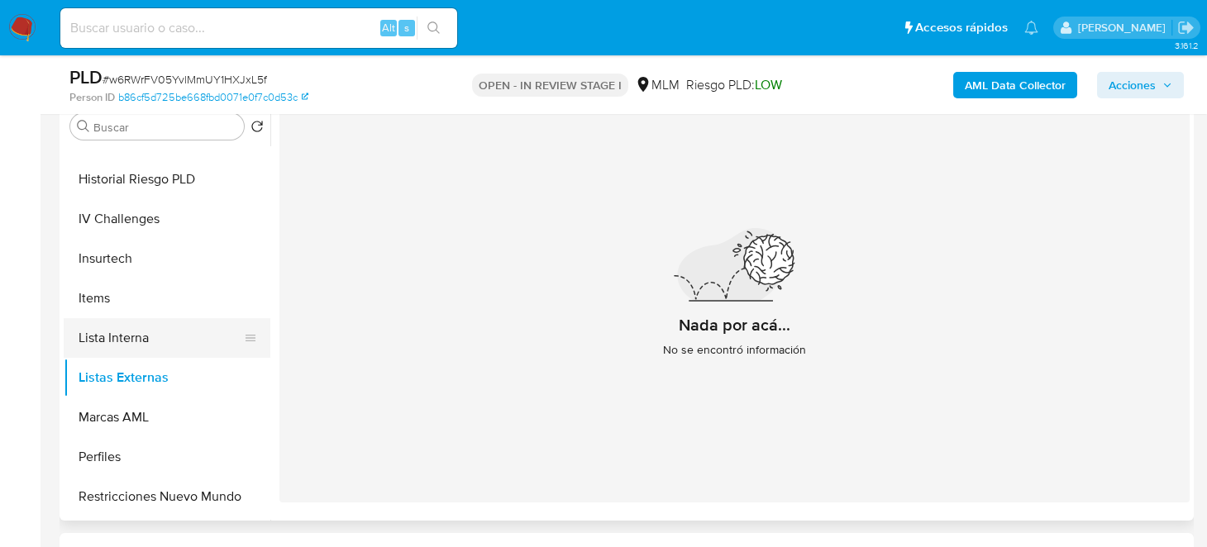
click at [144, 351] on button "Lista Interna" at bounding box center [160, 338] width 193 height 40
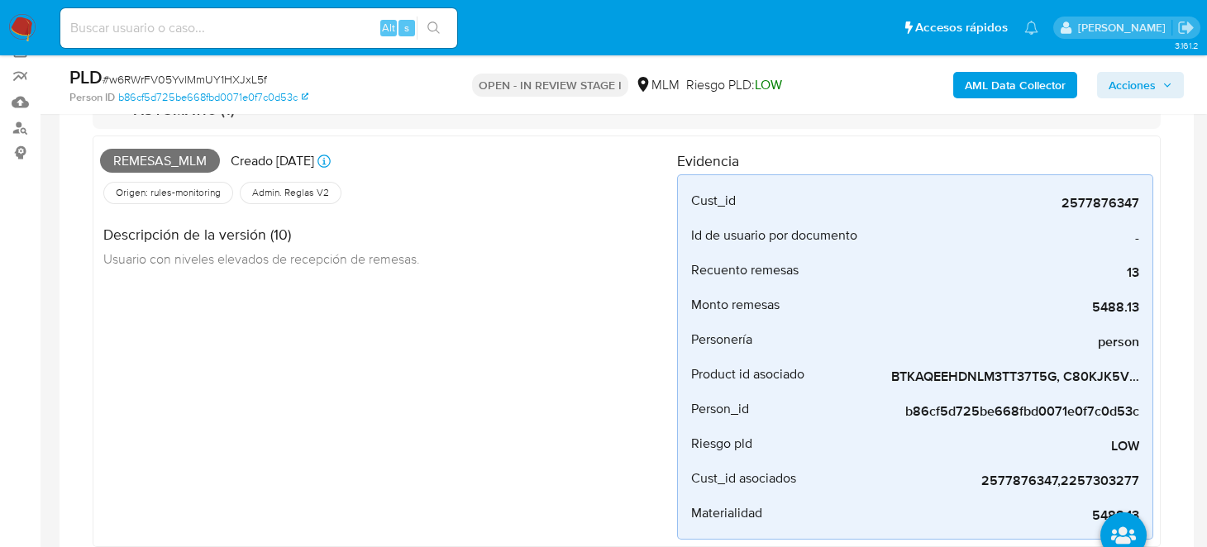
scroll to position [82, 0]
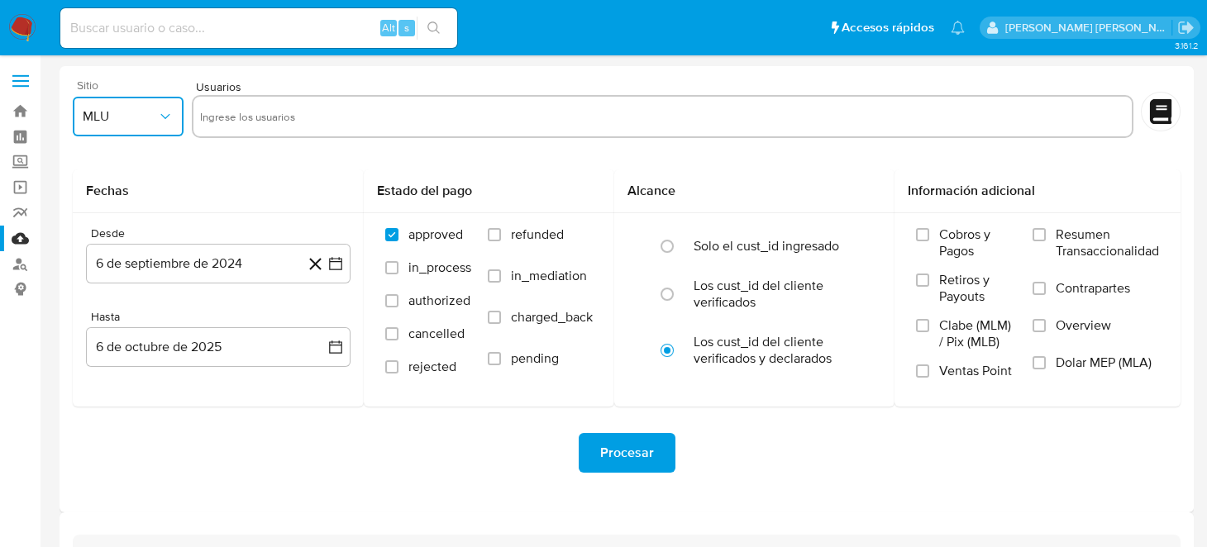
click at [169, 124] on icon "button" at bounding box center [165, 116] width 17 height 17
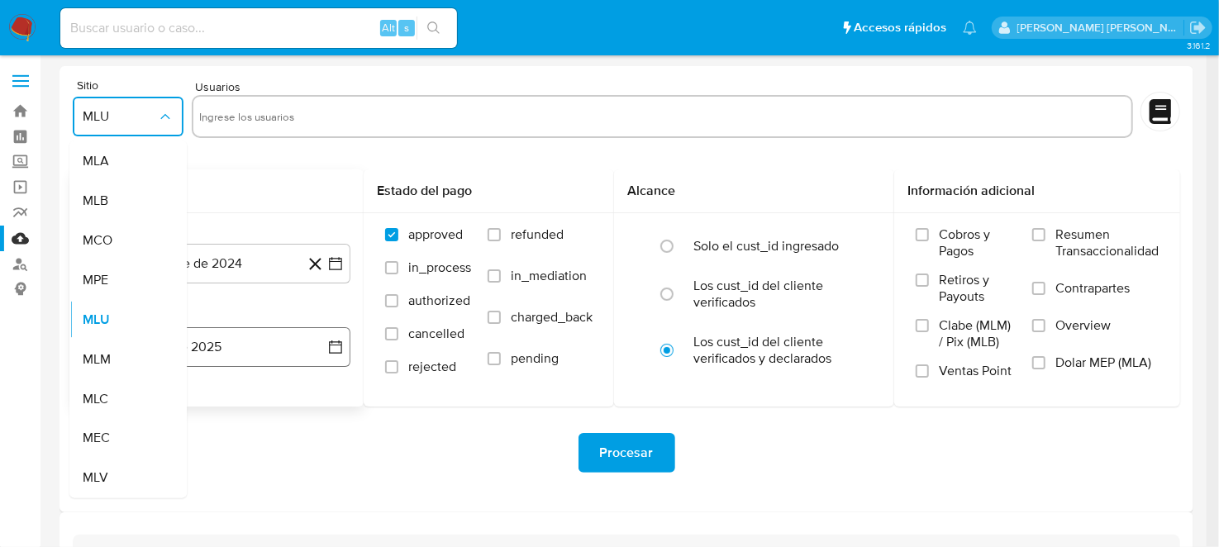
click at [94, 354] on span "MLM" at bounding box center [97, 359] width 28 height 17
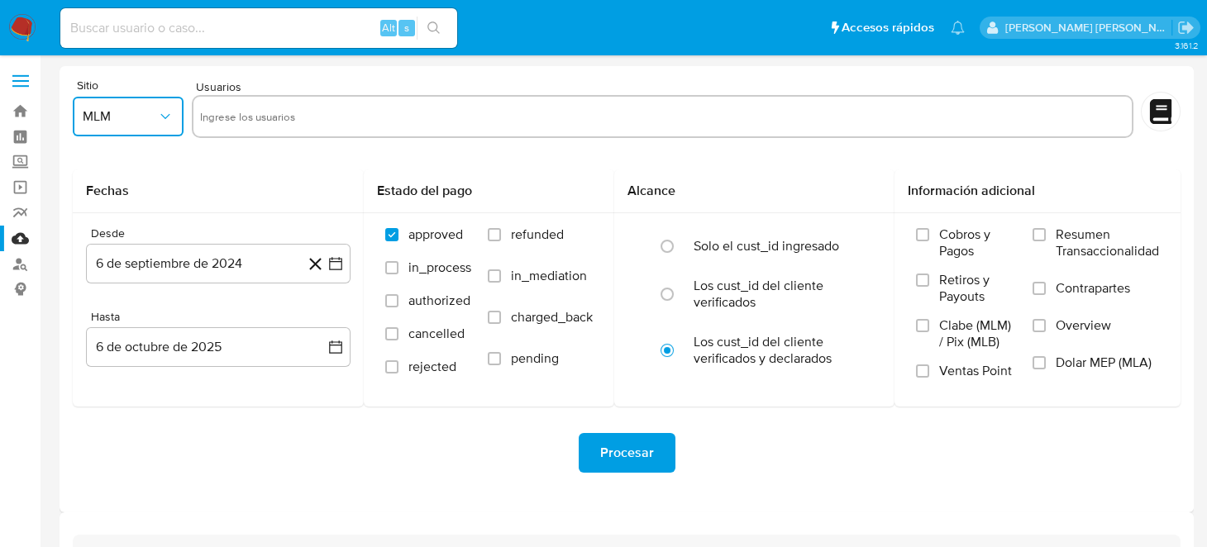
click at [328, 113] on input "text" at bounding box center [662, 116] width 925 height 26
click at [296, 122] on input "text" at bounding box center [662, 116] width 925 height 26
click at [297, 124] on input "text" at bounding box center [662, 116] width 925 height 26
paste input "1691266201"
type input "1691266201"
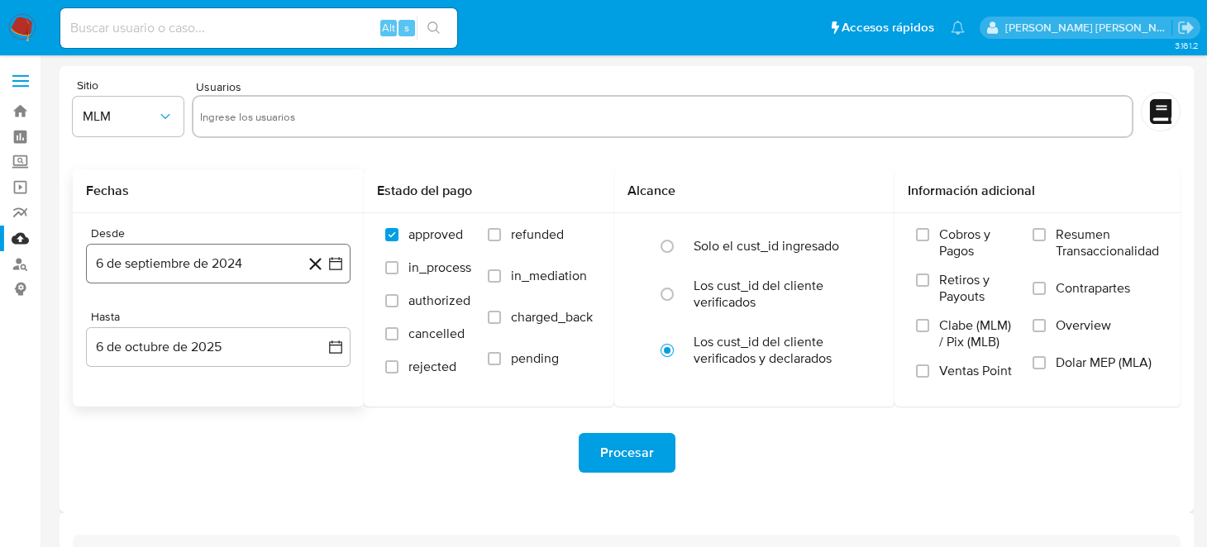
click at [348, 265] on button "6 de septiembre de 2024" at bounding box center [218, 264] width 265 height 40
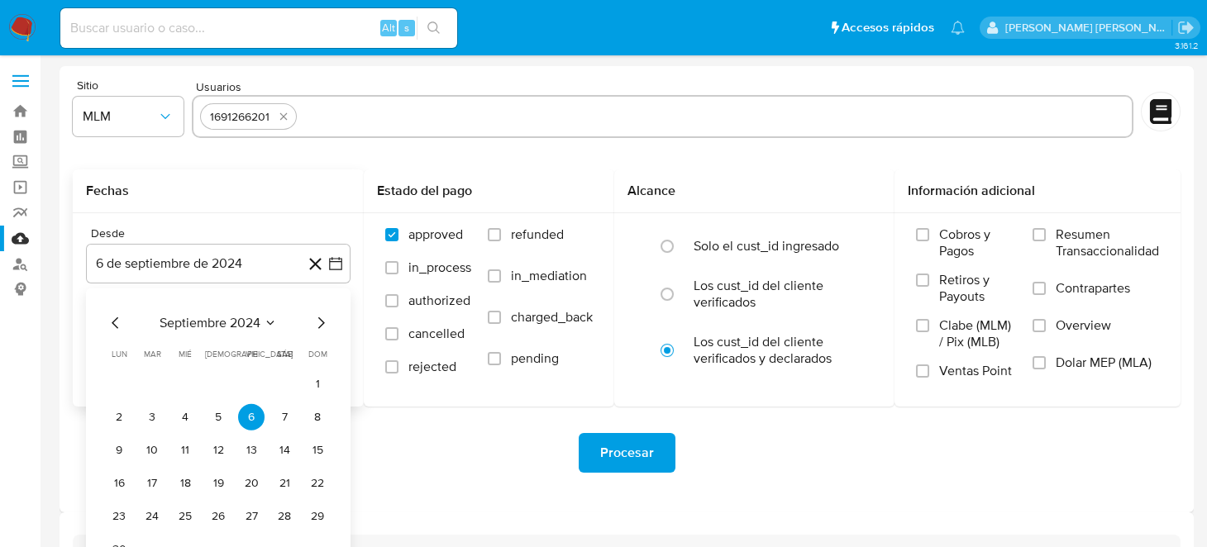
click at [320, 323] on icon "Mes siguiente" at bounding box center [321, 323] width 20 height 20
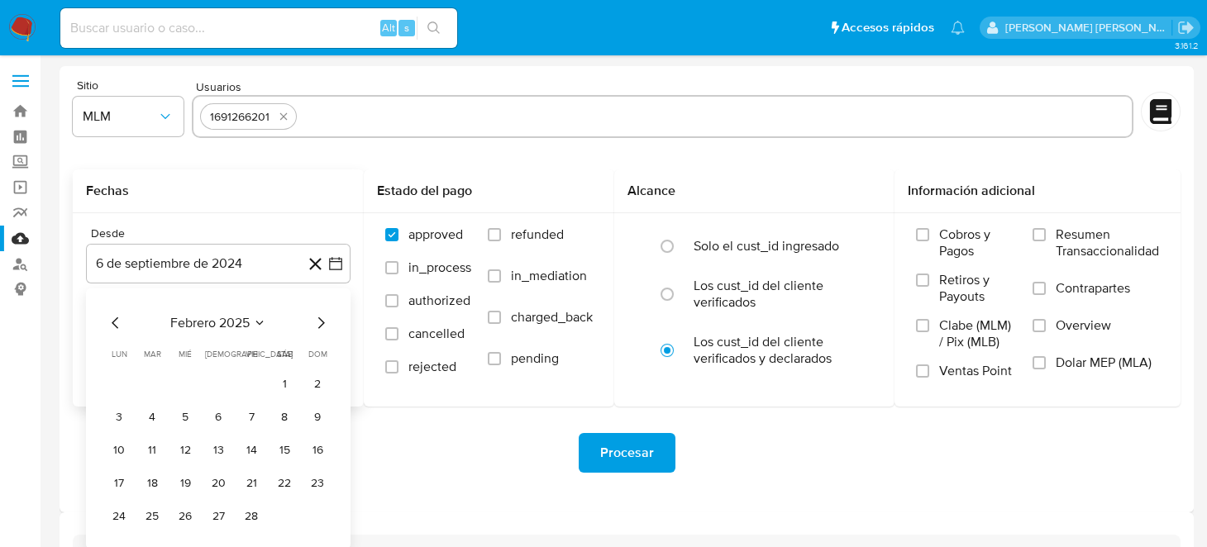
click at [320, 323] on icon "Mes siguiente" at bounding box center [321, 323] width 20 height 20
click at [222, 382] on button "1" at bounding box center [218, 384] width 26 height 26
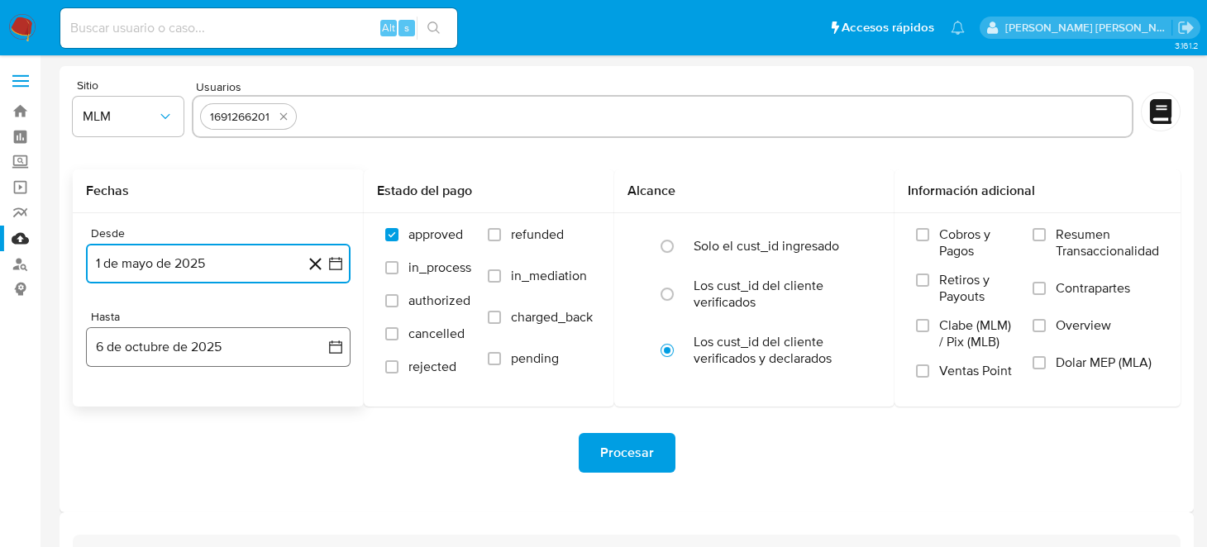
click at [334, 346] on icon "button" at bounding box center [335, 347] width 17 height 17
click at [125, 401] on icon "Mes anterior" at bounding box center [116, 407] width 20 height 20
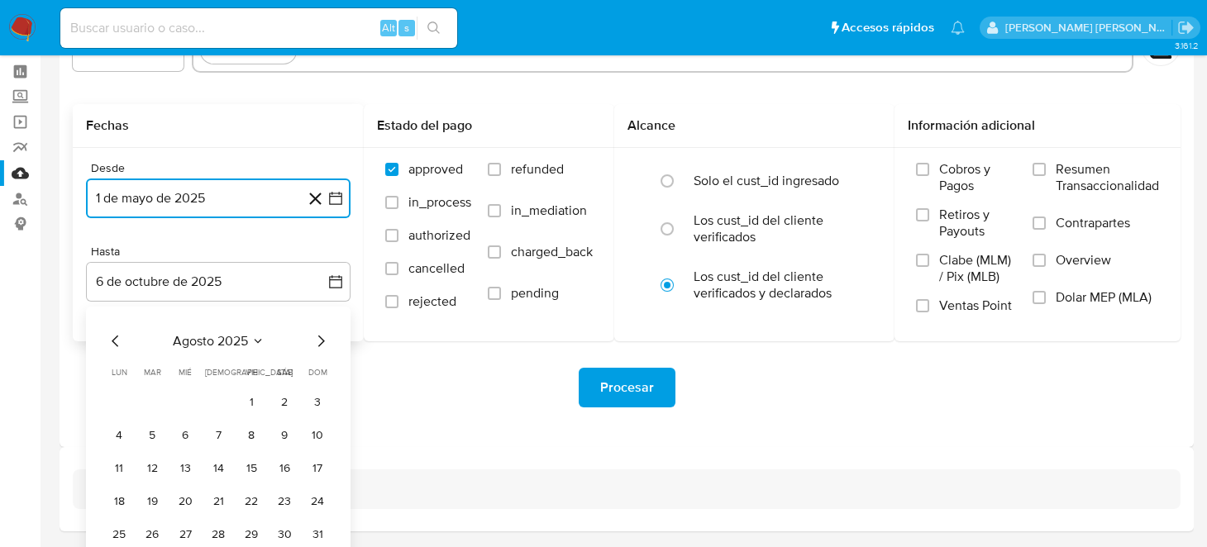
scroll to position [119, 0]
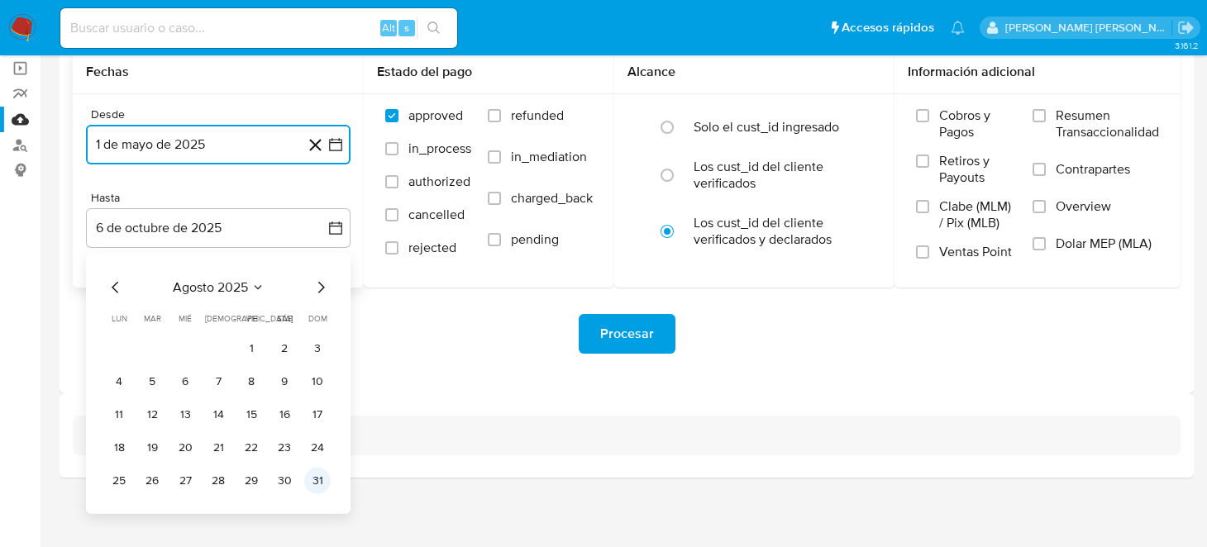
click at [309, 485] on button "31" at bounding box center [317, 481] width 26 height 26
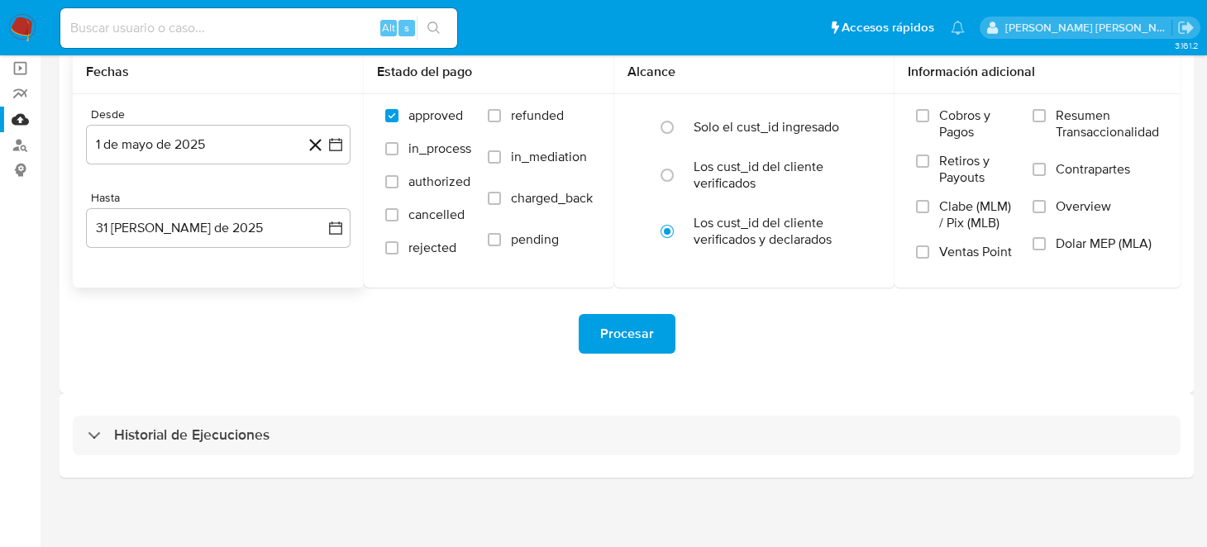
drag, startPoint x: 401, startPoint y: 379, endPoint x: 478, endPoint y: 356, distance: 80.1
click at [402, 378] on div "Procesar" at bounding box center [627, 334] width 1108 height 93
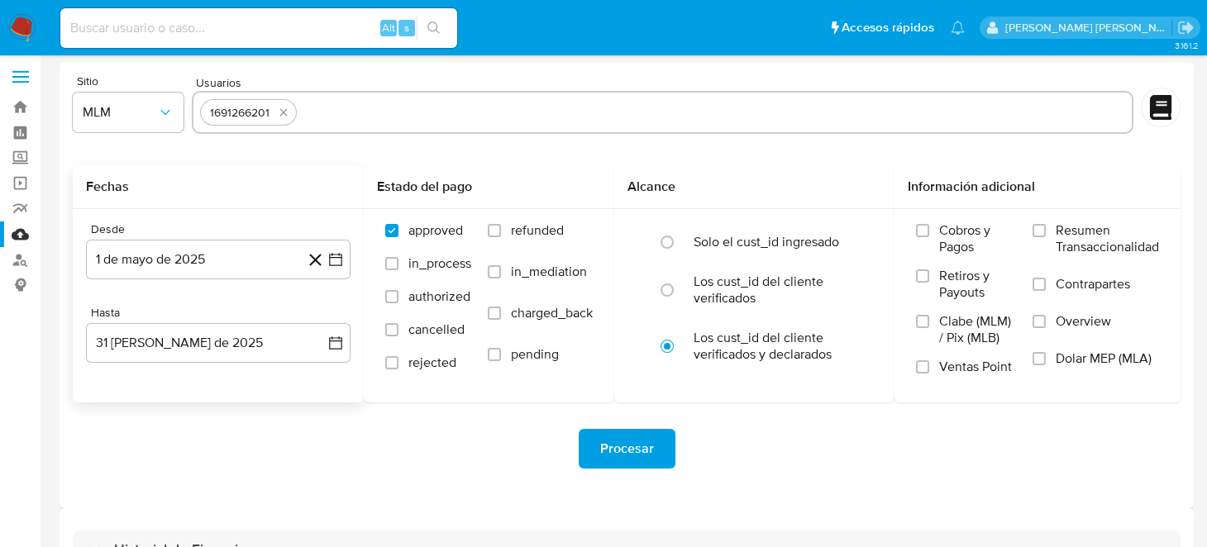
scroll to position [0, 0]
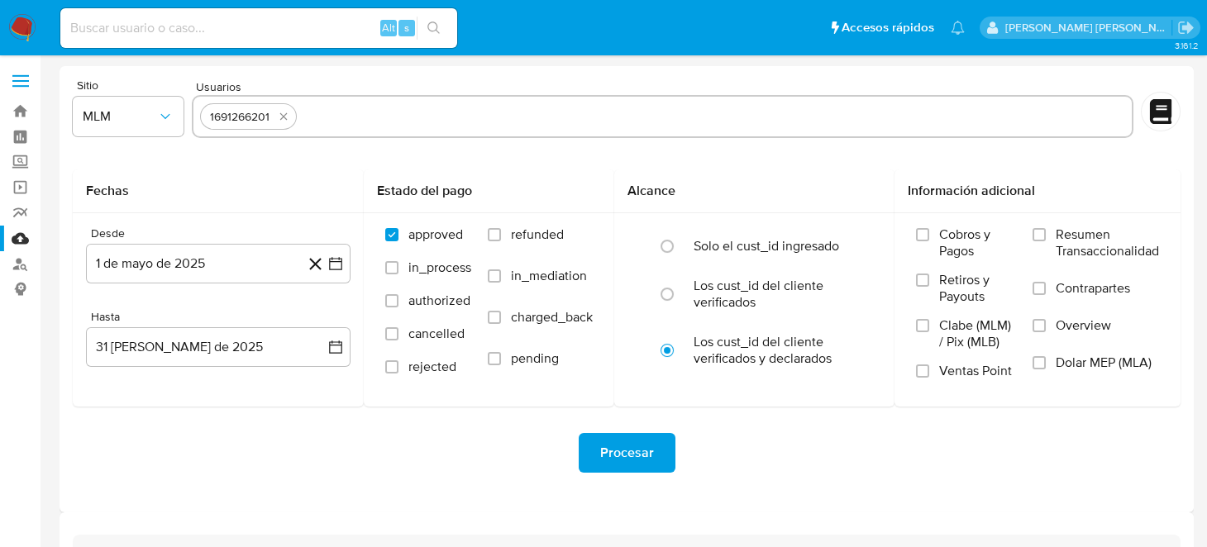
click at [632, 447] on span "Procesar" at bounding box center [627, 453] width 54 height 36
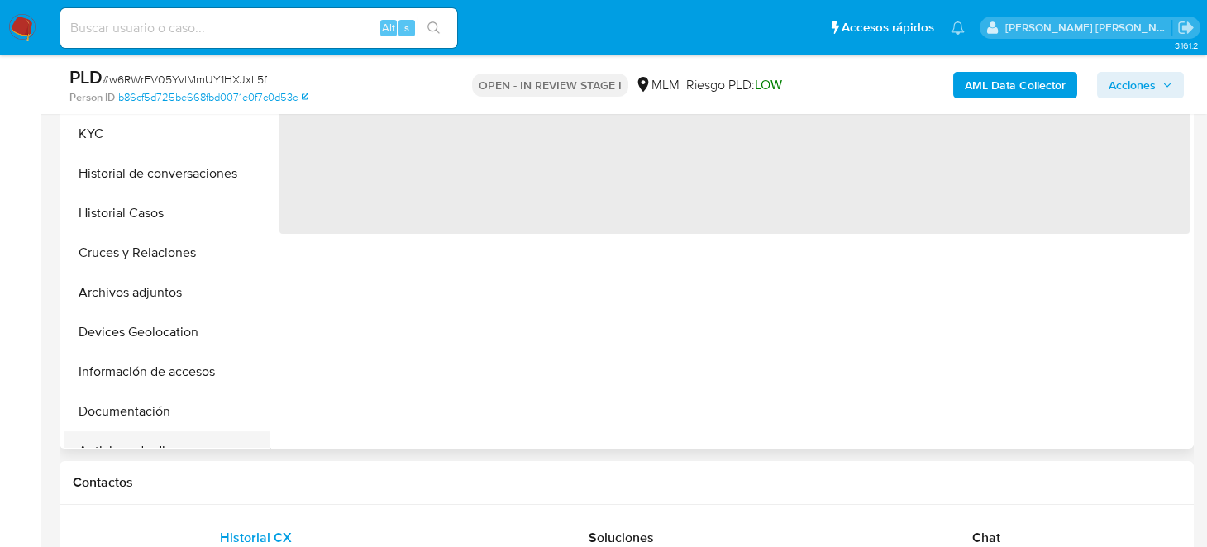
scroll to position [413, 0]
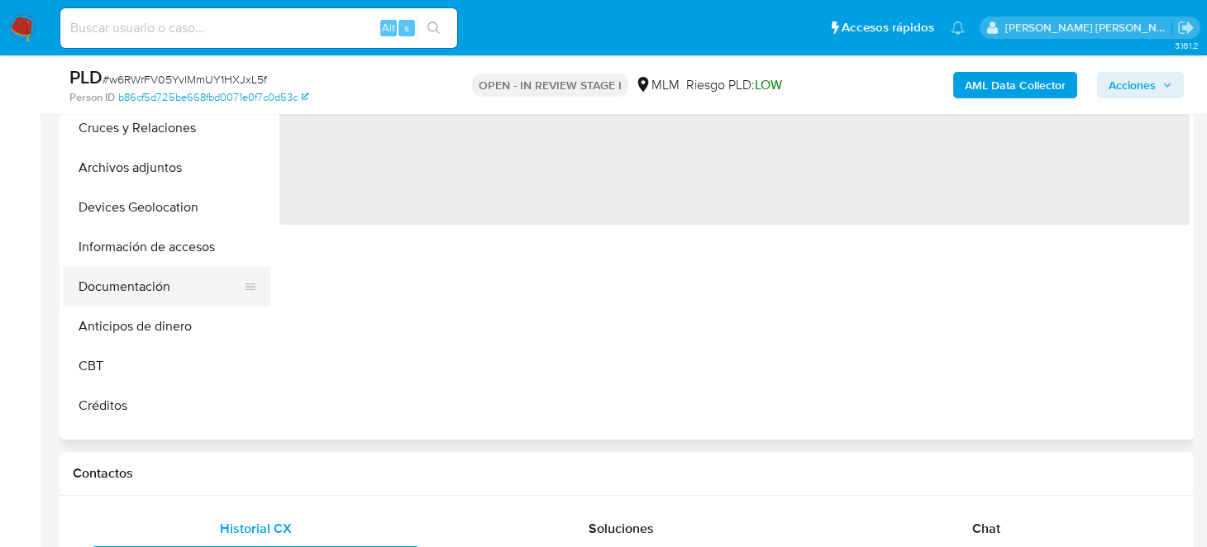
select select "10"
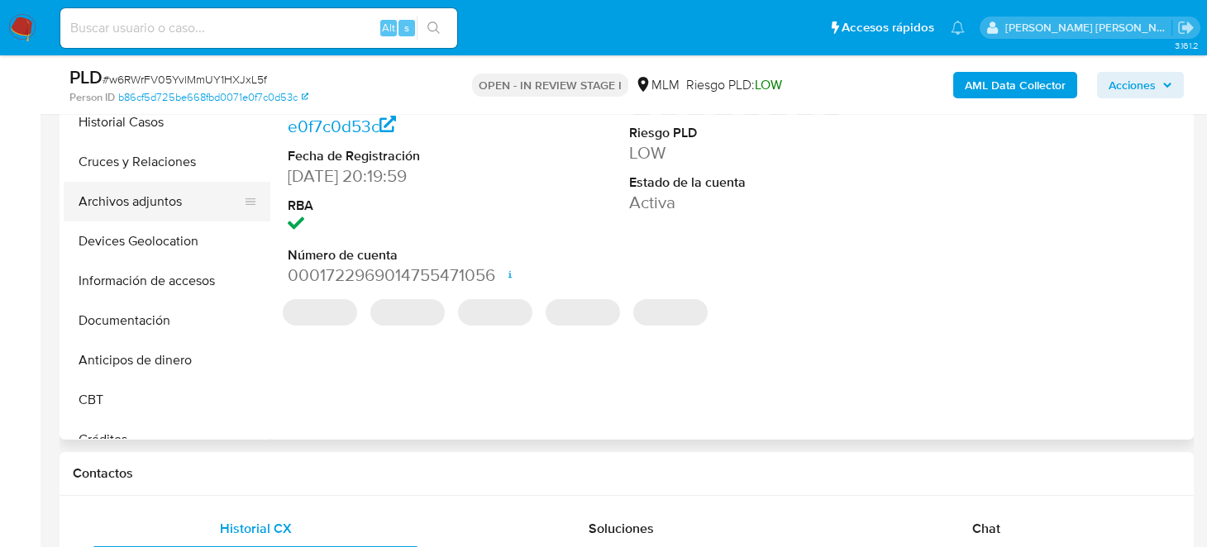
click at [164, 196] on button "Archivos adjuntos" at bounding box center [160, 202] width 193 height 40
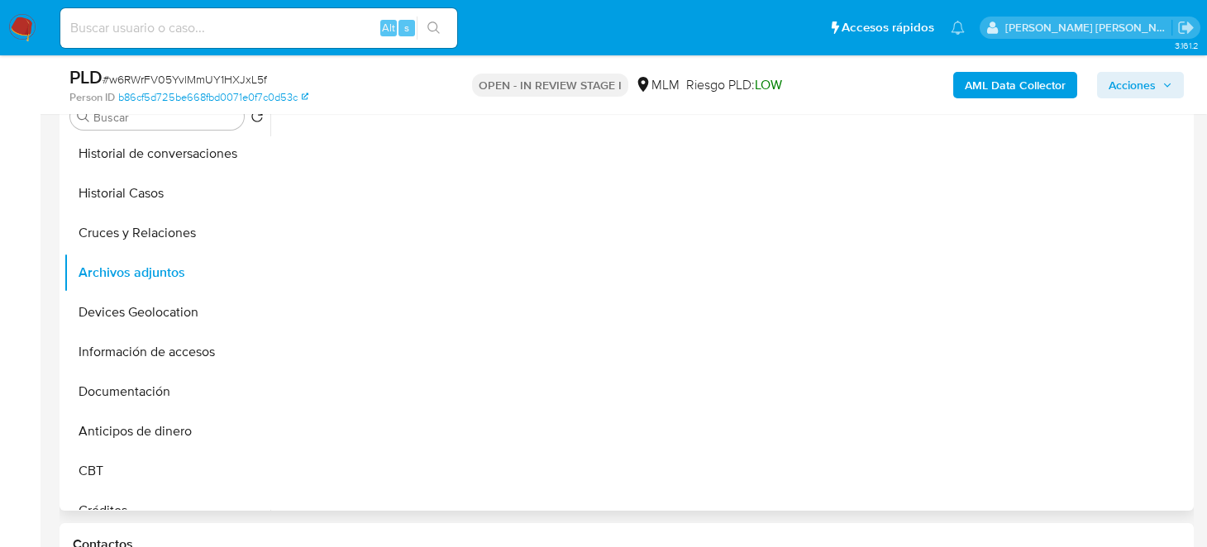
scroll to position [248, 0]
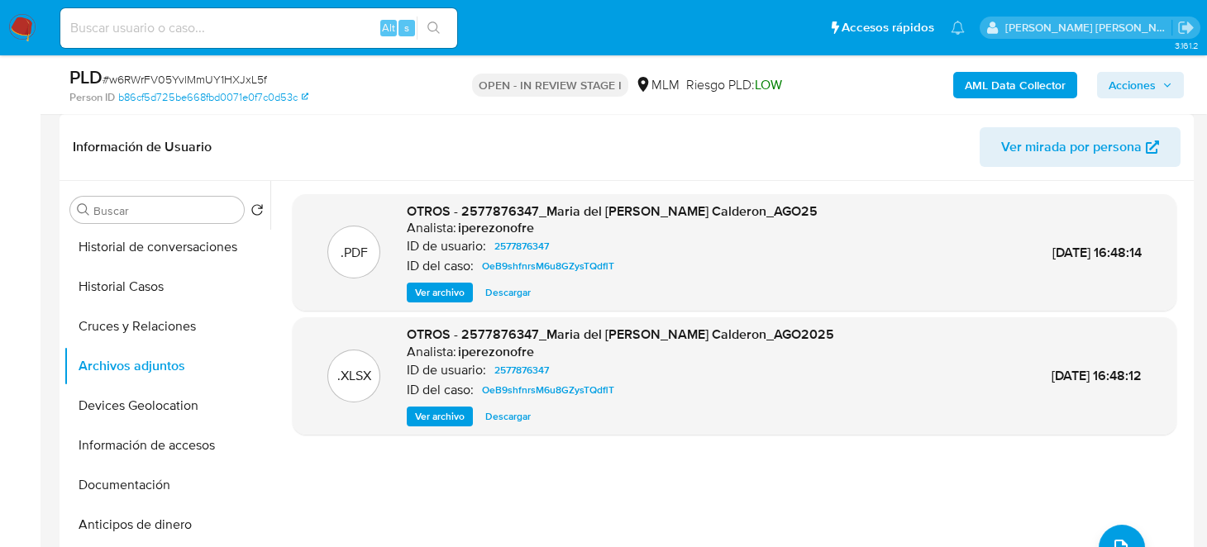
click at [509, 288] on span "Descargar" at bounding box center [507, 292] width 45 height 17
click at [166, 280] on button "Historial Casos" at bounding box center [160, 287] width 193 height 40
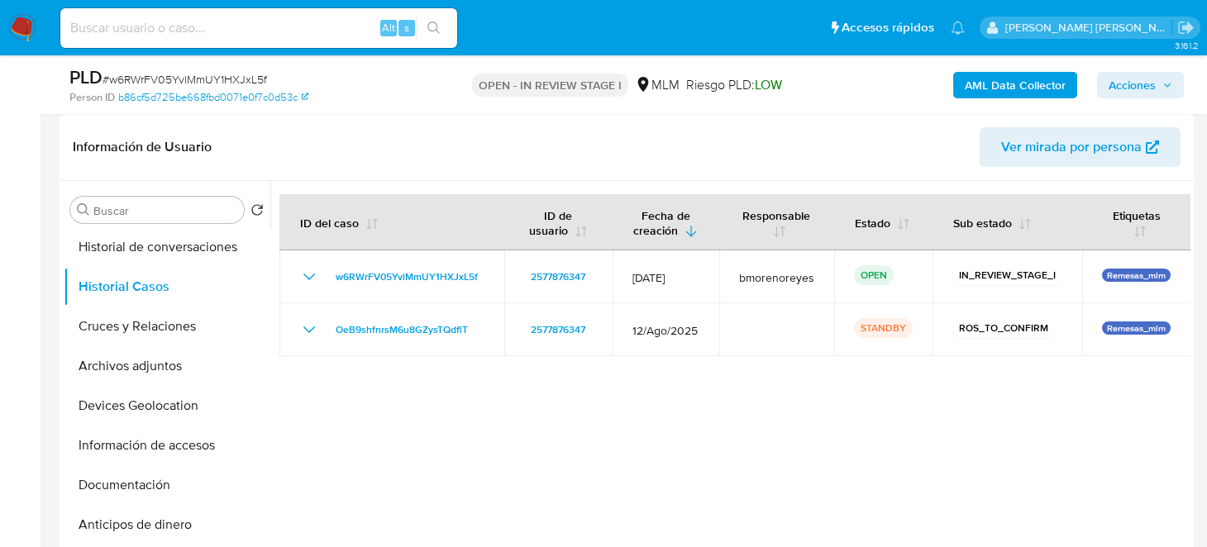
drag, startPoint x: 642, startPoint y: 408, endPoint x: 732, endPoint y: 541, distance: 160.5
click at [642, 408] on div at bounding box center [729, 392] width 919 height 423
